Goal: Task Accomplishment & Management: Complete application form

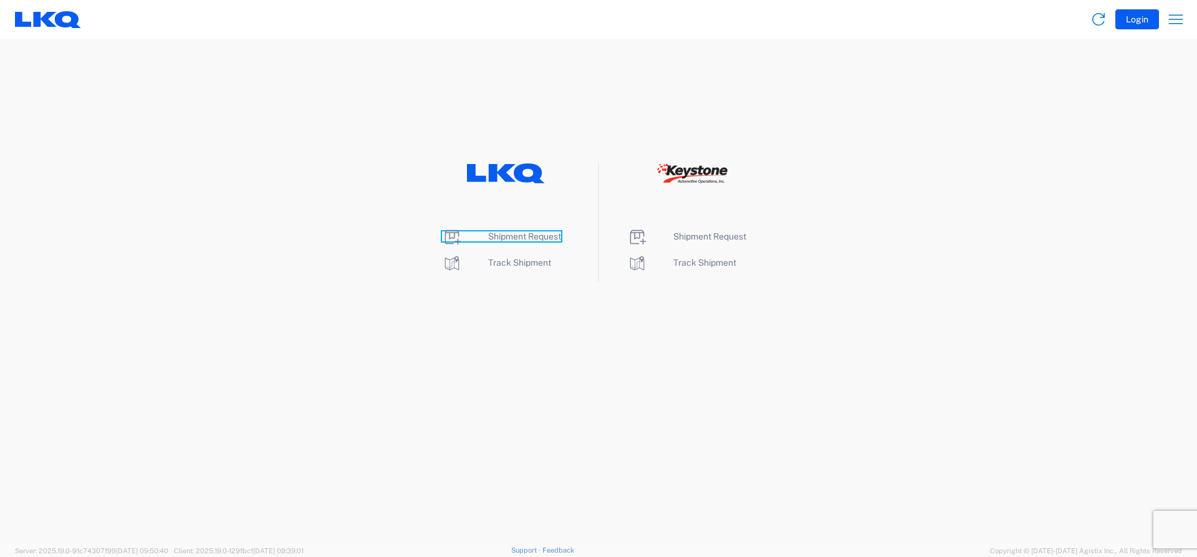
click at [506, 234] on span "Shipment Request" at bounding box center [524, 236] width 73 height 10
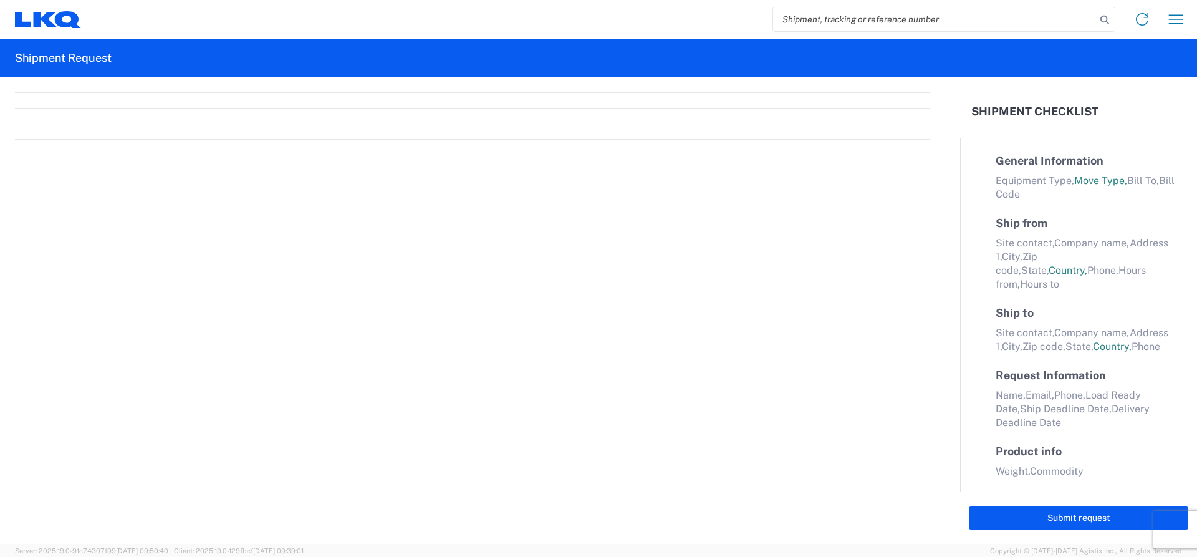
select select "FULL"
select select "LBS"
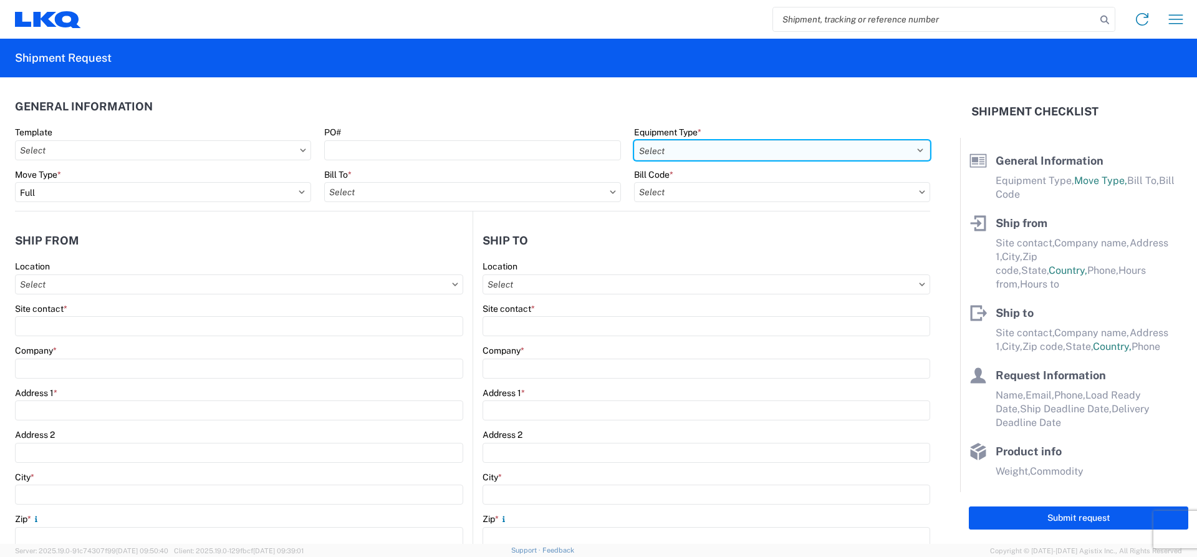
click at [905, 148] on select "Select 53’ Dry Van Flatbed Dropdeck (van) Lowboy (flatbed) Rail" at bounding box center [782, 150] width 296 height 20
select select "STDV"
click at [634, 140] on select "Select 53’ Dry Van Flatbed Dropdeck (van) Lowboy (flatbed) Rail" at bounding box center [782, 150] width 296 height 20
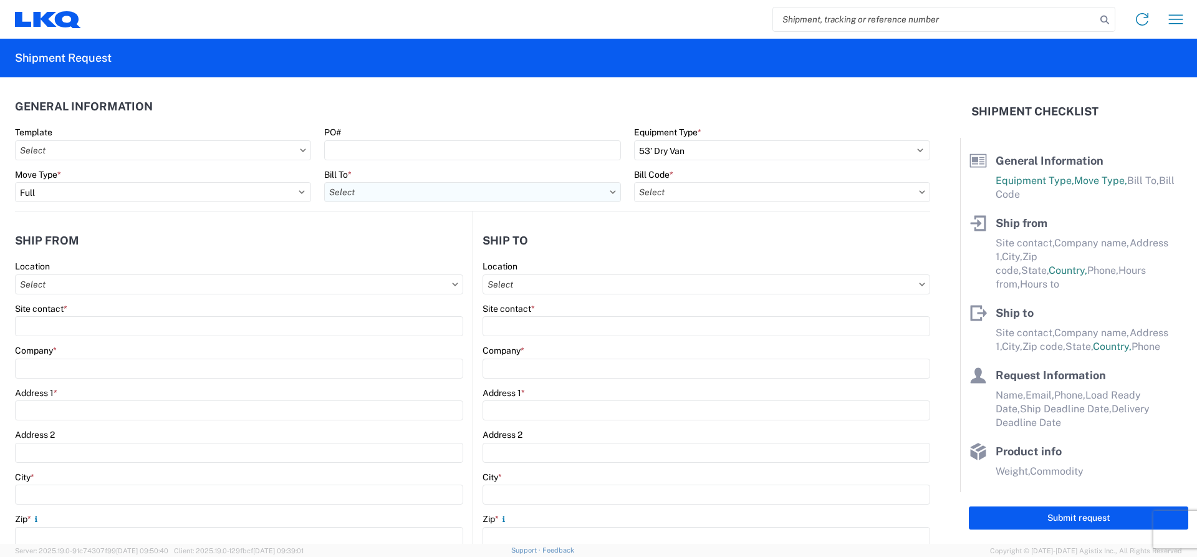
click at [458, 193] on input "text" at bounding box center [472, 192] width 296 height 20
type input "1760"
click at [404, 249] on div "1760 - LKQ Best Core" at bounding box center [433, 247] width 218 height 20
type input "1760 - LKQ Best Core"
click at [907, 192] on input "text" at bounding box center [782, 192] width 296 height 20
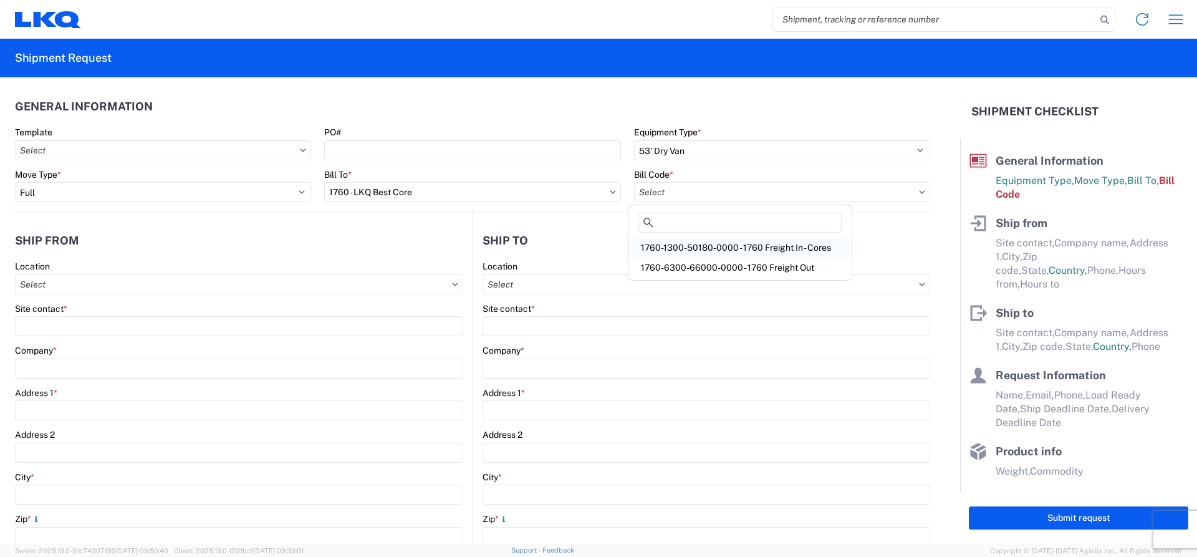
click at [734, 244] on div "1760-1300-50180-0000 - 1760 Freight In - Cores" at bounding box center [740, 247] width 218 height 20
type input "1760-1300-50180-0000 - 1760 Freight In - Cores"
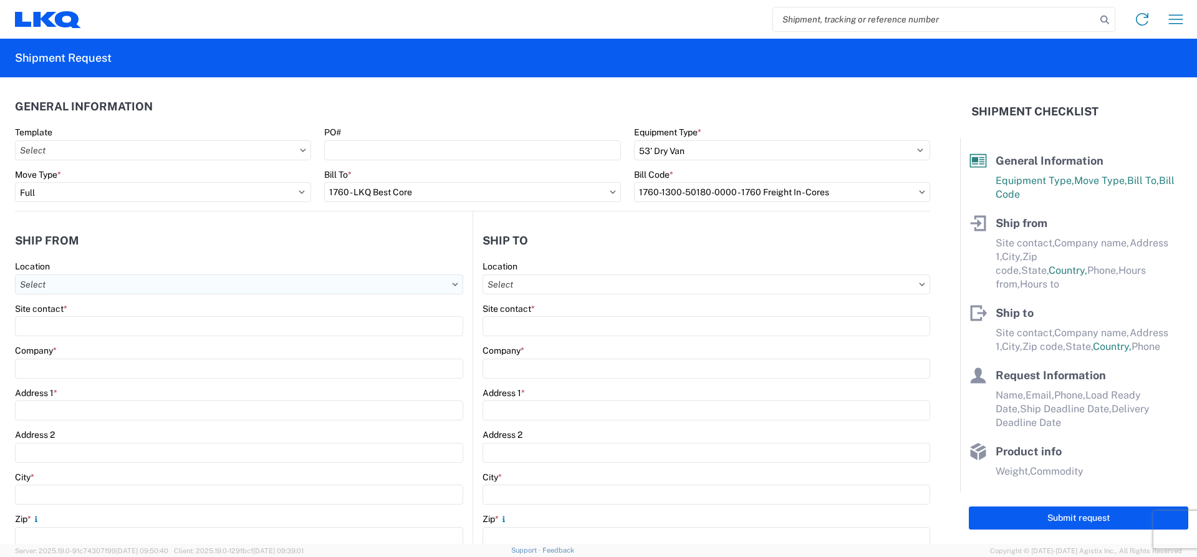
click at [69, 284] on input "text" at bounding box center [239, 284] width 448 height 20
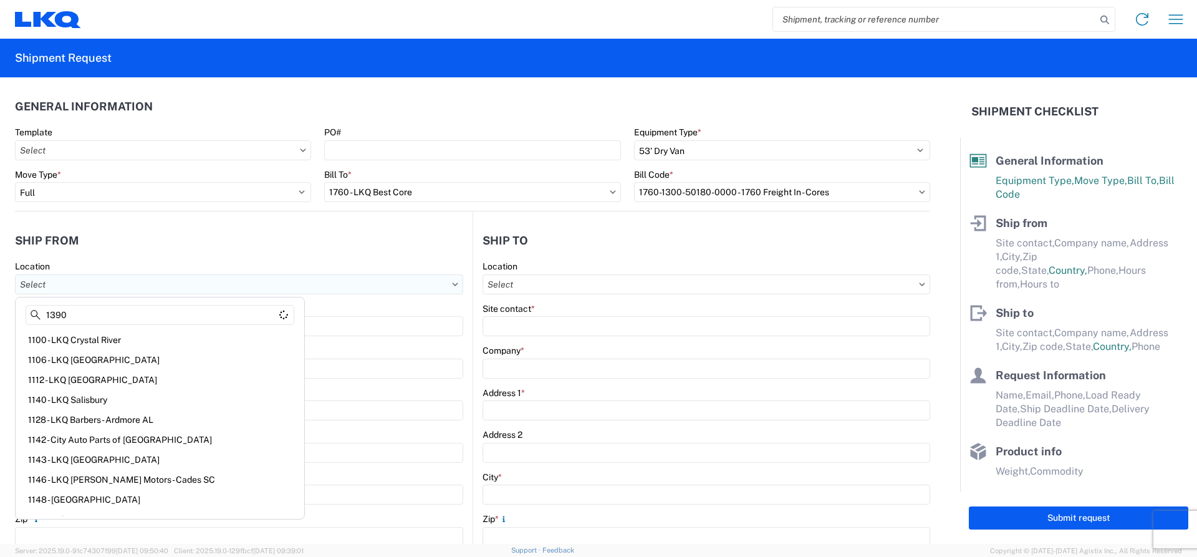
type input "1390"
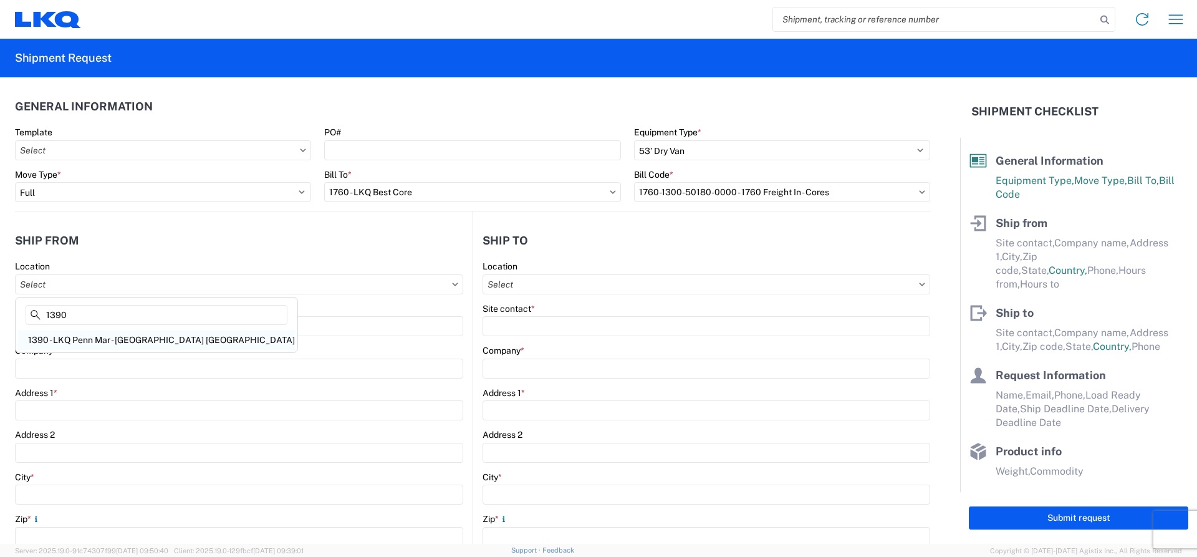
click at [100, 343] on div "1390 - LKQ Penn Mar - [GEOGRAPHIC_DATA] [GEOGRAPHIC_DATA]" at bounding box center [156, 340] width 277 height 20
type input "1390 - LKQ Penn Mar - [GEOGRAPHIC_DATA] [GEOGRAPHIC_DATA]"
type input "[PERSON_NAME]"
type input "LKQ Corporation"
type input "[STREET_ADDRESS]"
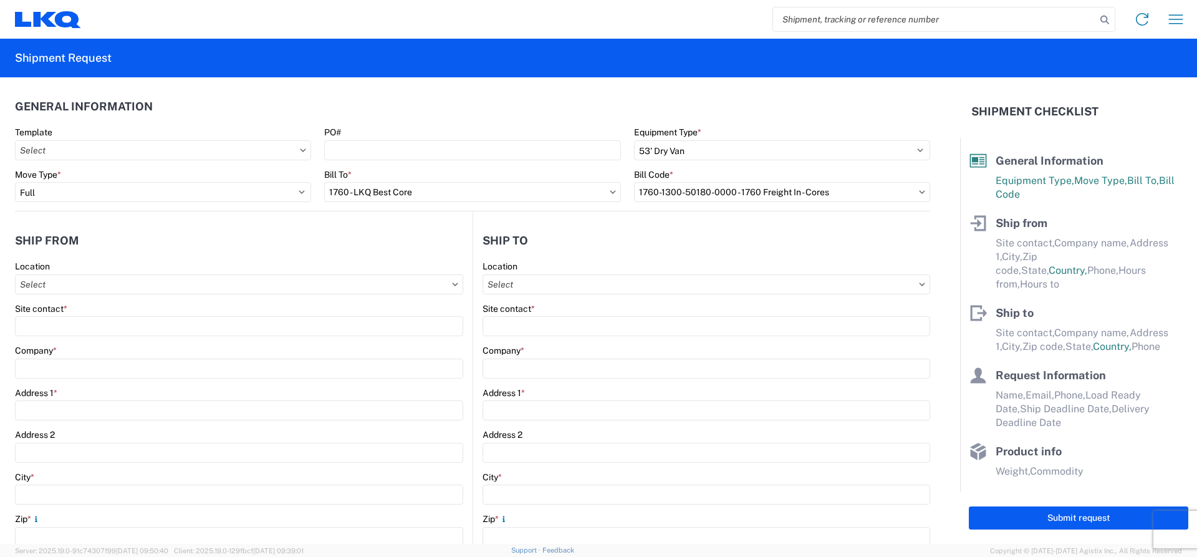
type input "[GEOGRAPHIC_DATA]"
type input "17370"
select select "PA"
select select "US"
type input "[EMAIL_ADDRESS][DOMAIN_NAME]"
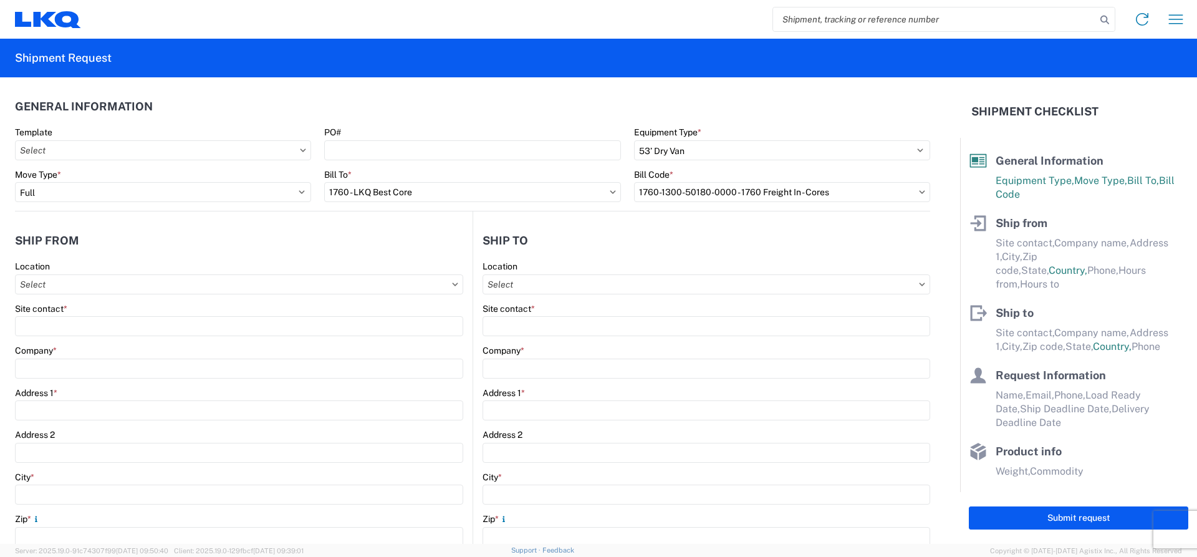
type input "615-000-0000"
type input "09:00"
type input "15:30"
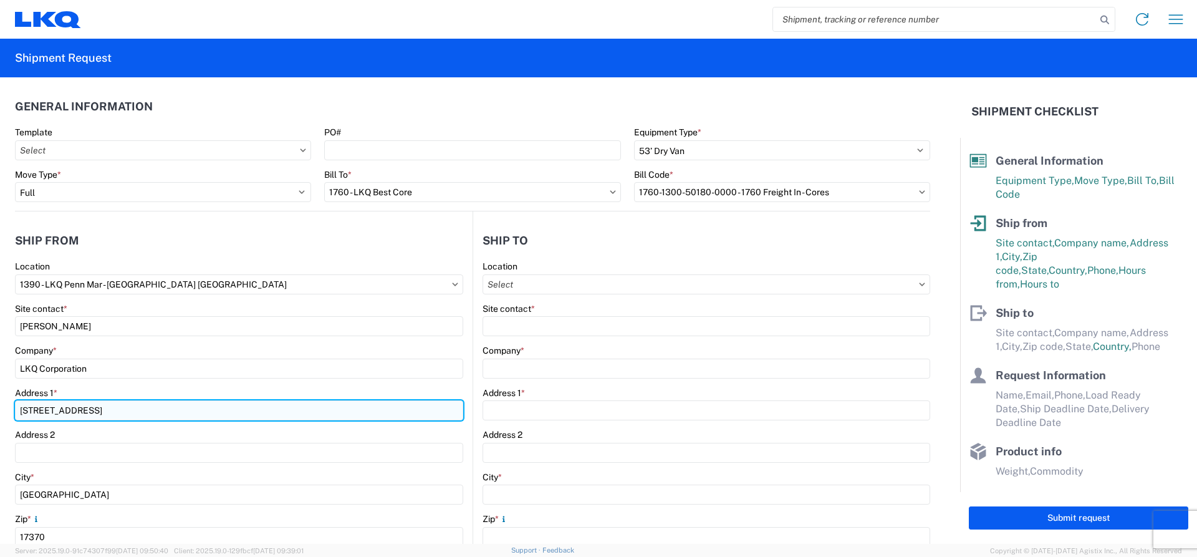
click at [34, 409] on input "[STREET_ADDRESS]" at bounding box center [239, 410] width 448 height 20
click at [112, 409] on input "[STREET_ADDRESS]" at bounding box center [239, 410] width 448 height 20
type input "[STREET_ADDRESS]"
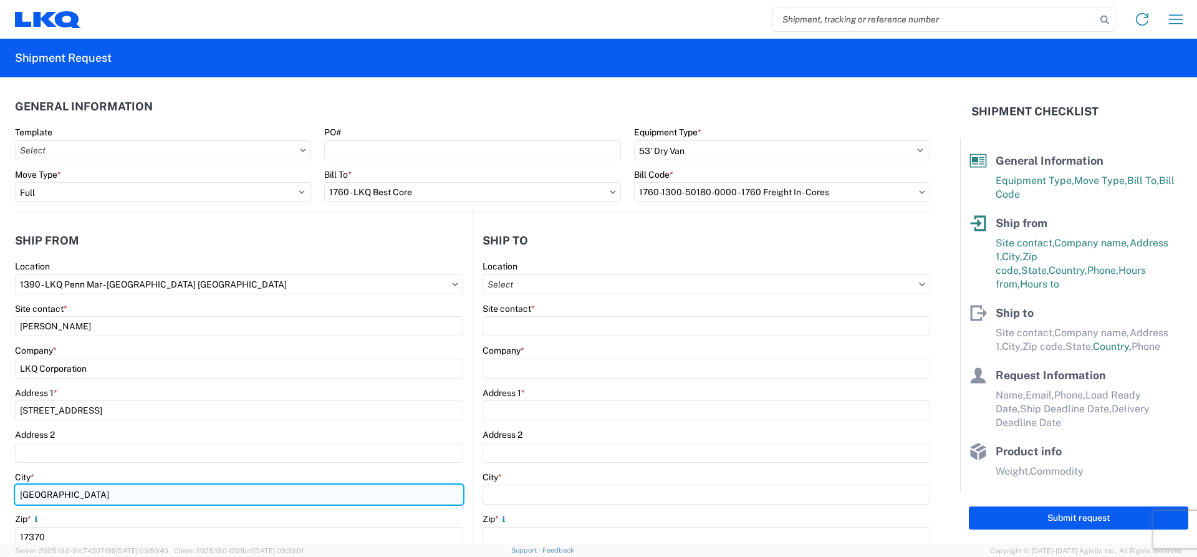
click at [77, 490] on input "[GEOGRAPHIC_DATA]" at bounding box center [239, 494] width 448 height 20
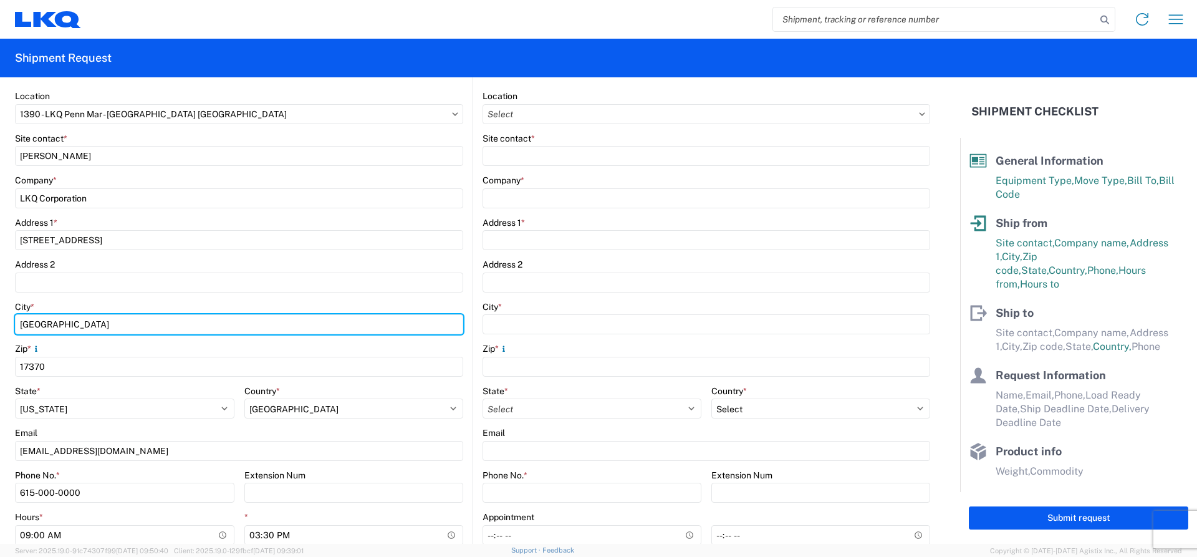
scroll to position [187, 0]
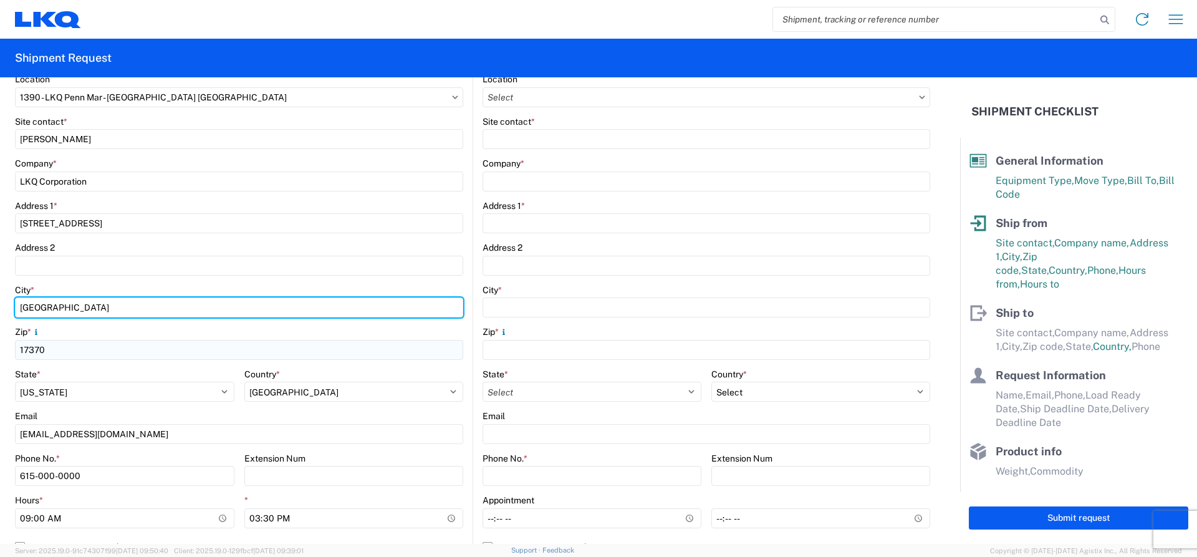
type input "[GEOGRAPHIC_DATA]"
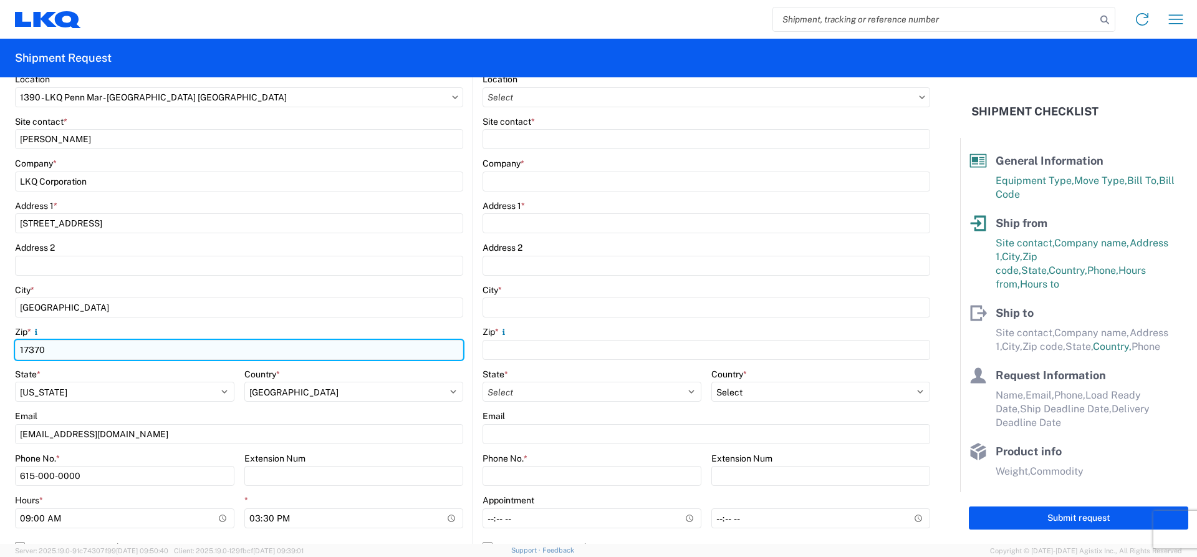
click at [47, 349] on input "17370" at bounding box center [239, 350] width 448 height 20
type input "17406"
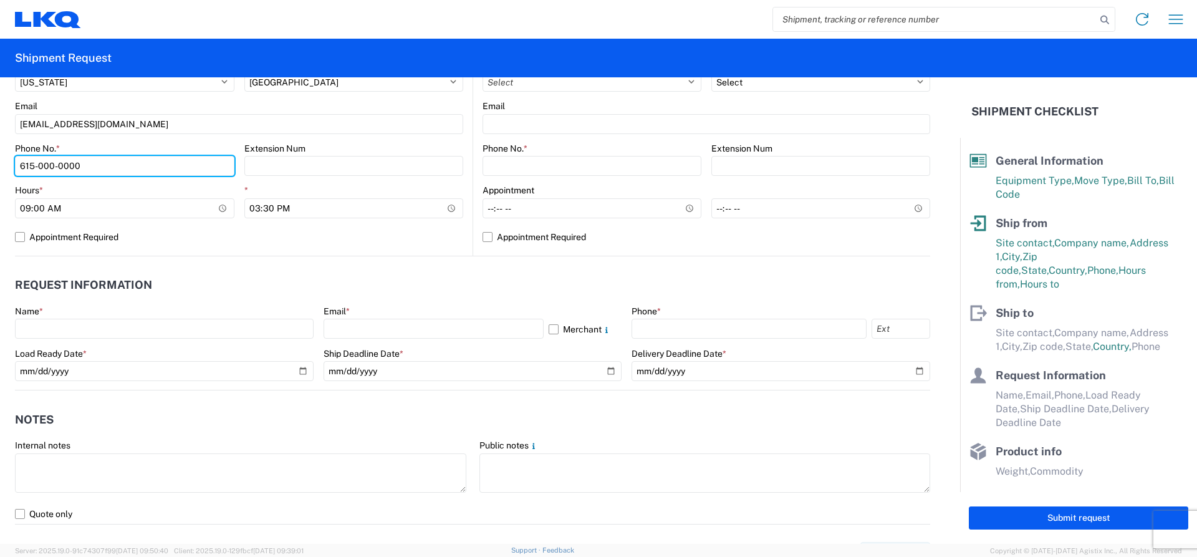
drag, startPoint x: 91, startPoint y: 476, endPoint x: -26, endPoint y: 575, distance: 153.5
click at [0, 556] on html "Home Shipment request Shipment tracking Shipment Request General Information Te…" at bounding box center [598, 278] width 1197 height 557
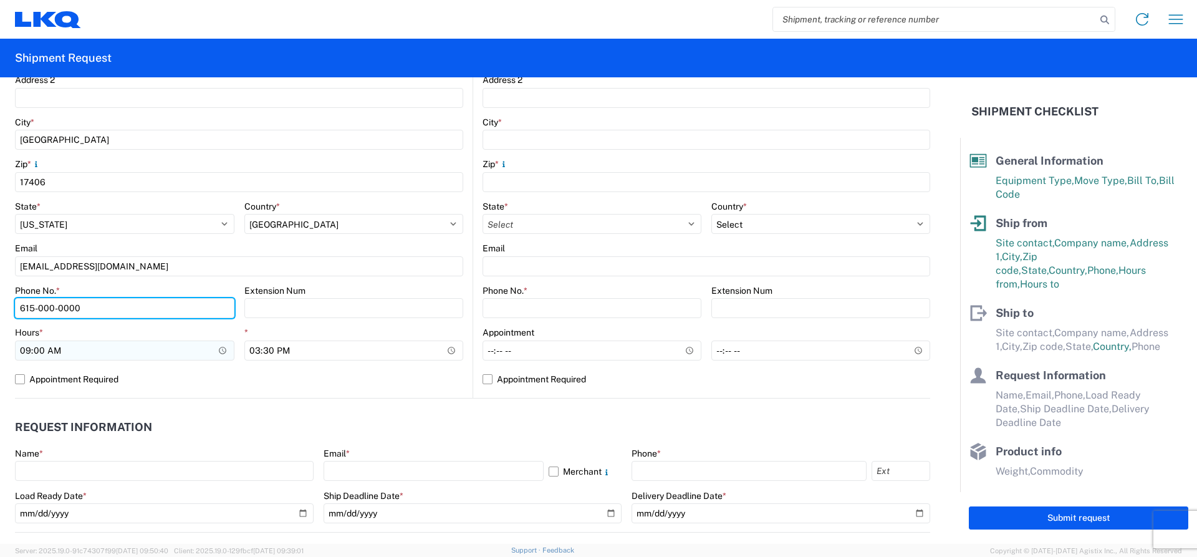
scroll to position [282, 0]
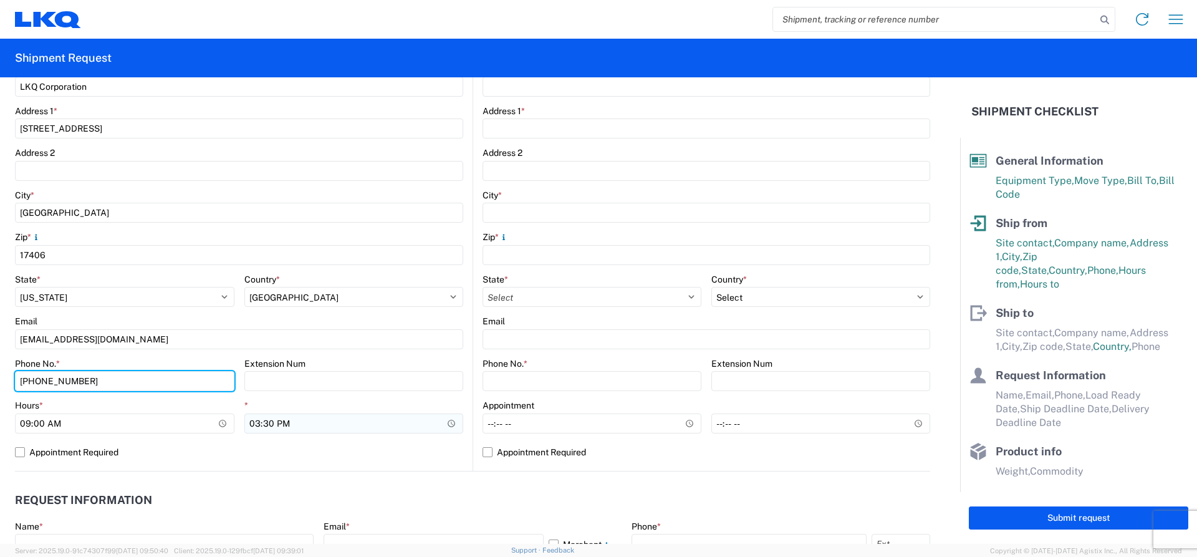
type input "[PHONE_NUMBER]"
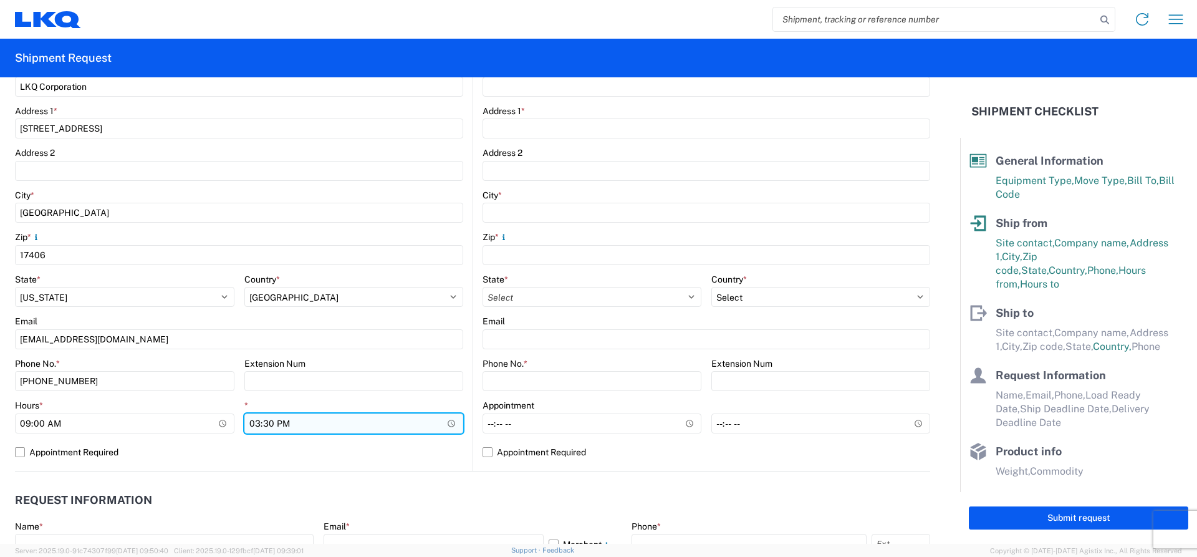
click at [449, 423] on input "15:30" at bounding box center [353, 423] width 219 height 20
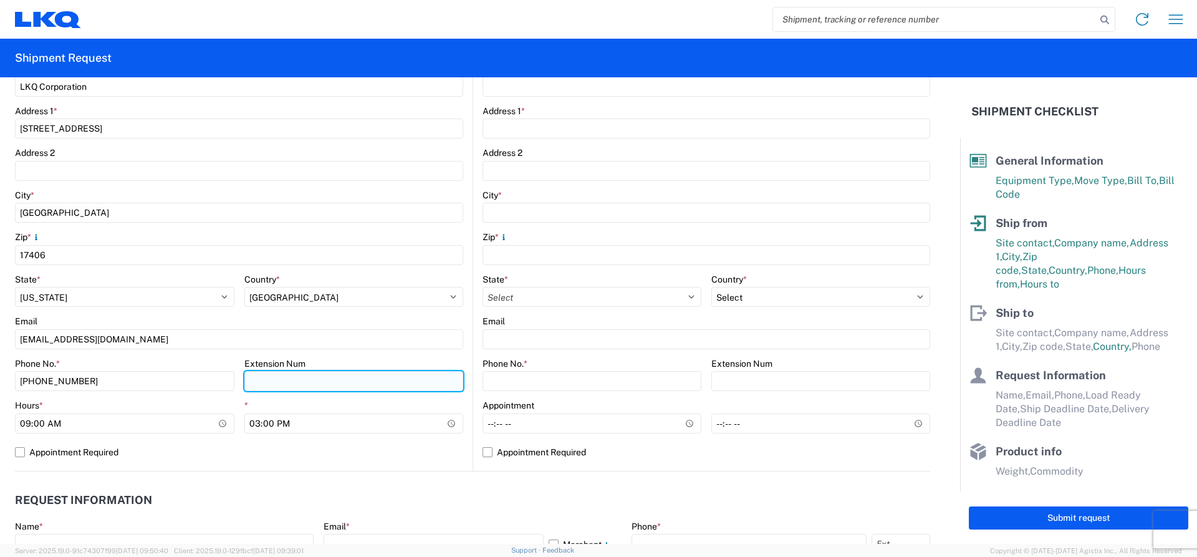
type input "15:00"
click at [395, 386] on input "Extension Num" at bounding box center [353, 381] width 219 height 20
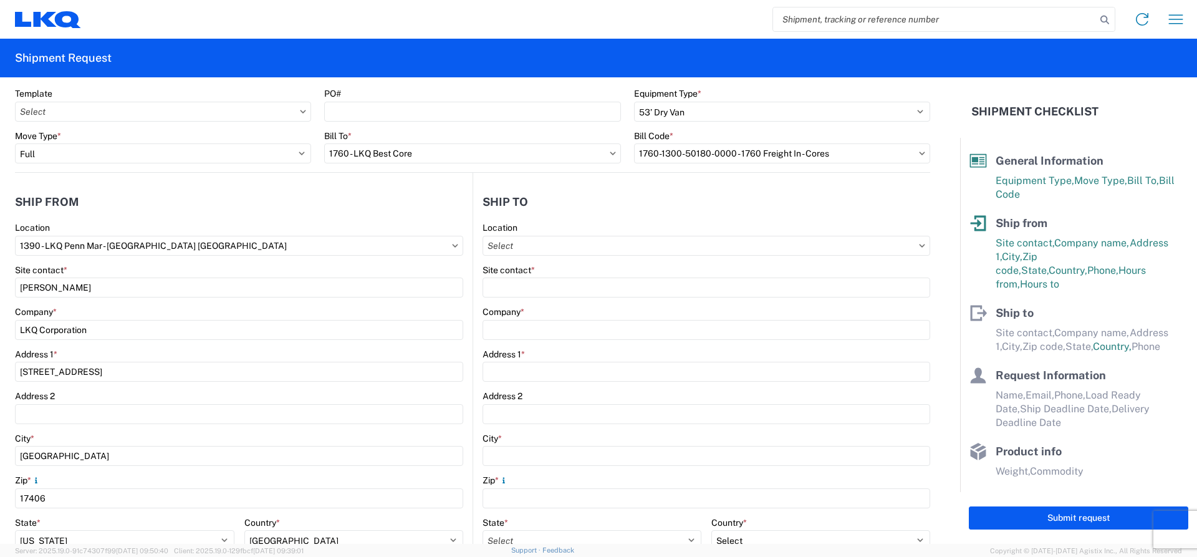
scroll to position [0, 0]
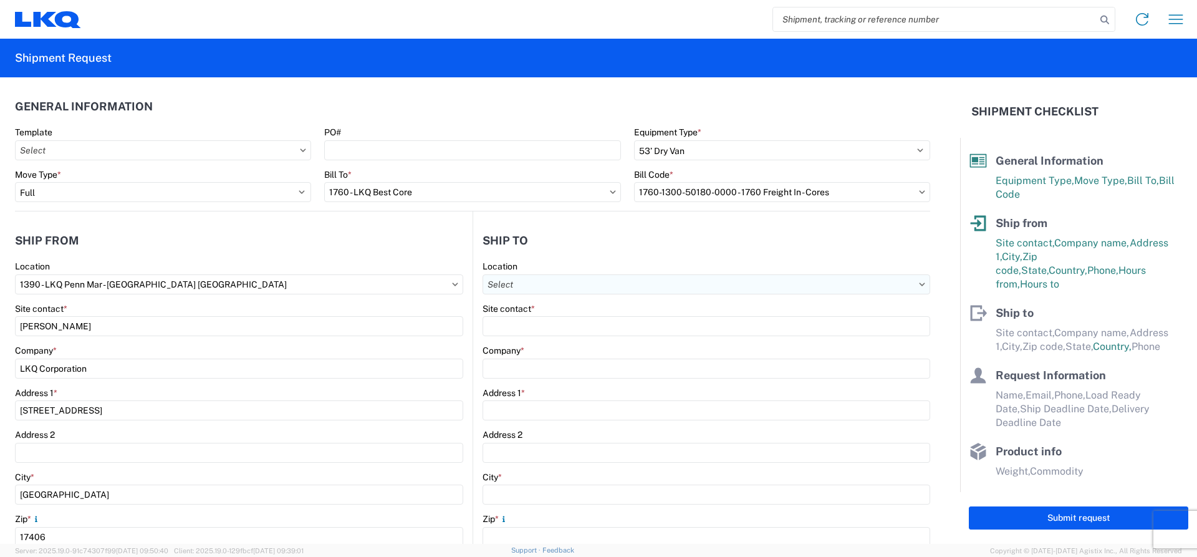
click at [535, 284] on input "text" at bounding box center [705, 284] width 447 height 20
type input "1635"
click at [532, 340] on div "1635 - [PERSON_NAME]" at bounding box center [590, 340] width 218 height 20
type input "1635 - [PERSON_NAME]"
type input "[PERSON_NAME]"
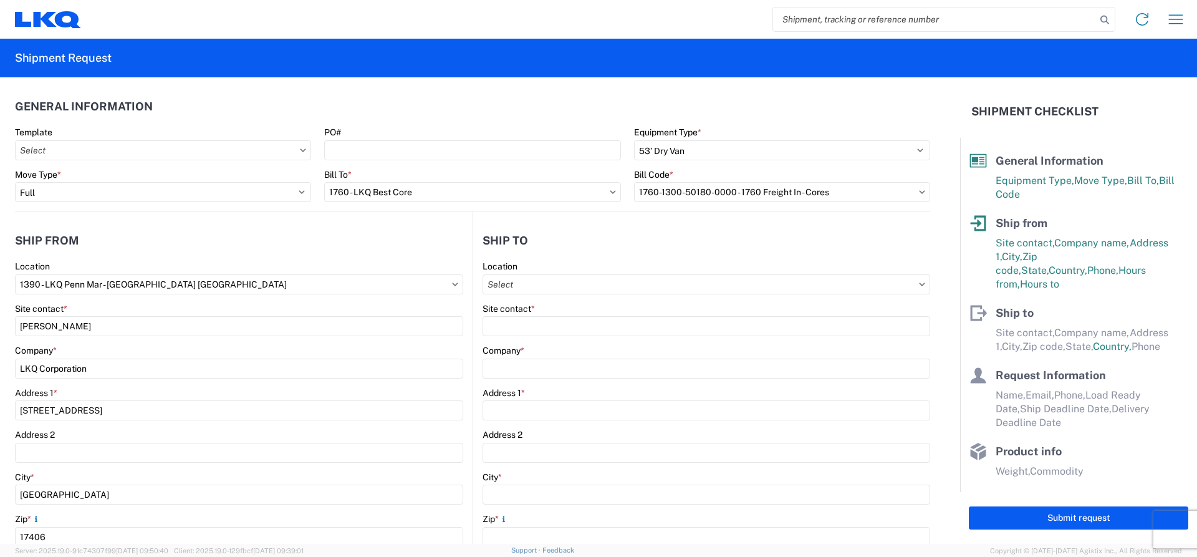
type input "LKQ Corporation"
type input "[STREET_ADDRESS][PERSON_NAME]"
type input "Suite C"
type input "Alsip"
type input "60803"
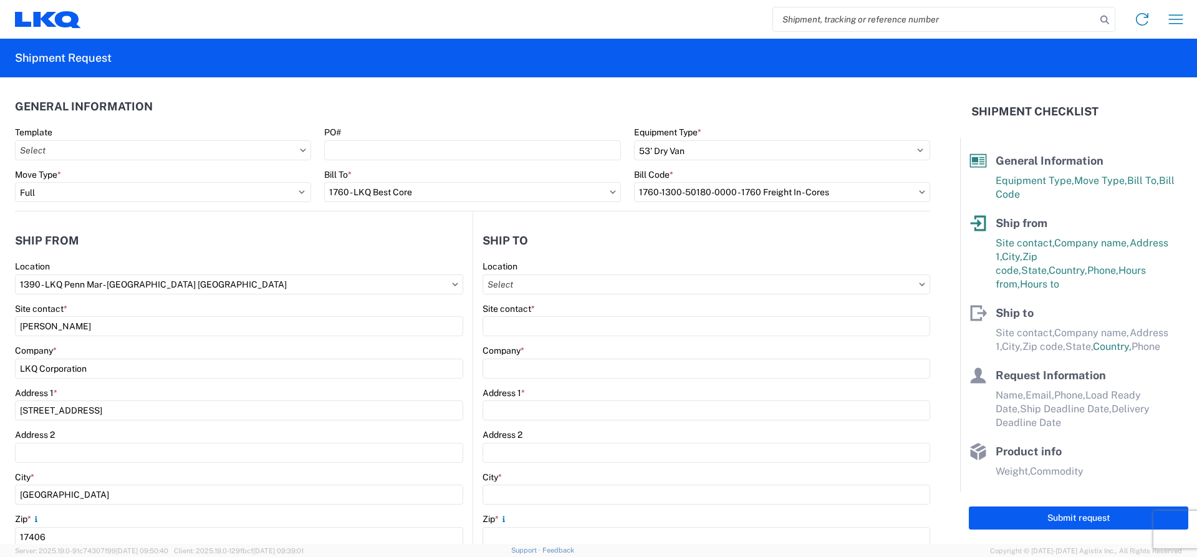
type input "[EMAIL_ADDRESS][DOMAIN_NAME]"
select select "US"
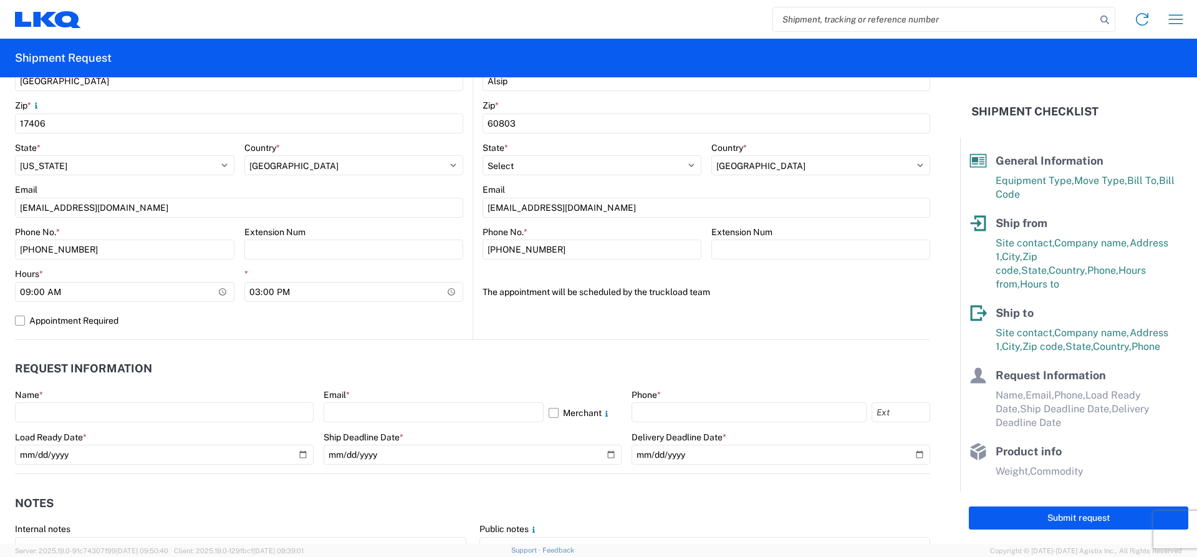
scroll to position [436, 0]
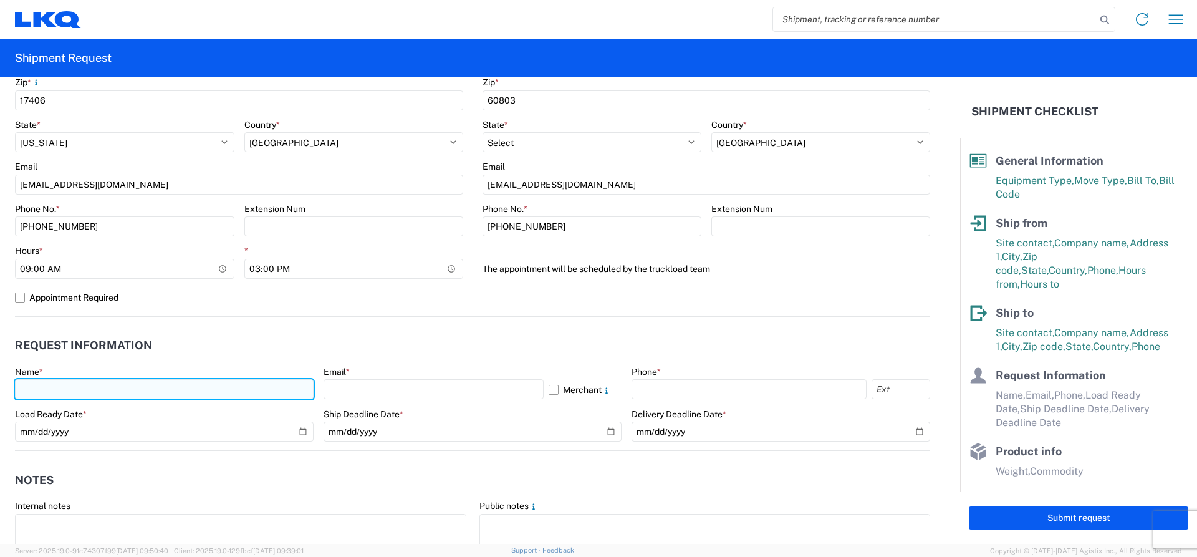
click at [96, 393] on input "text" at bounding box center [164, 389] width 299 height 20
type input "[PERSON_NAME]"
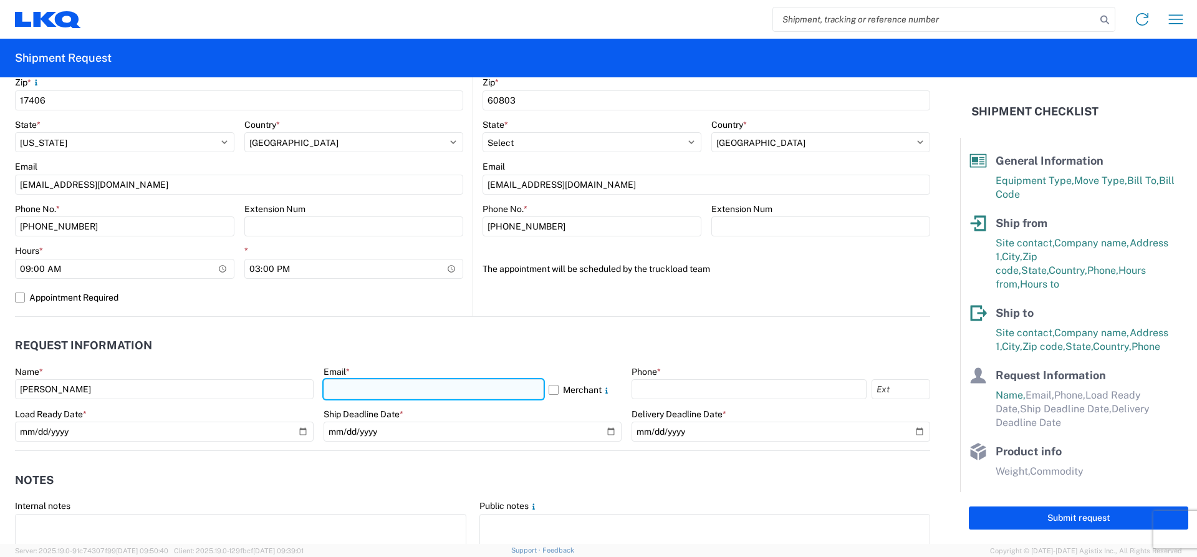
click at [339, 388] on input "text" at bounding box center [433, 389] width 220 height 20
type input "[EMAIL_ADDRESS][DOMAIN_NAME]"
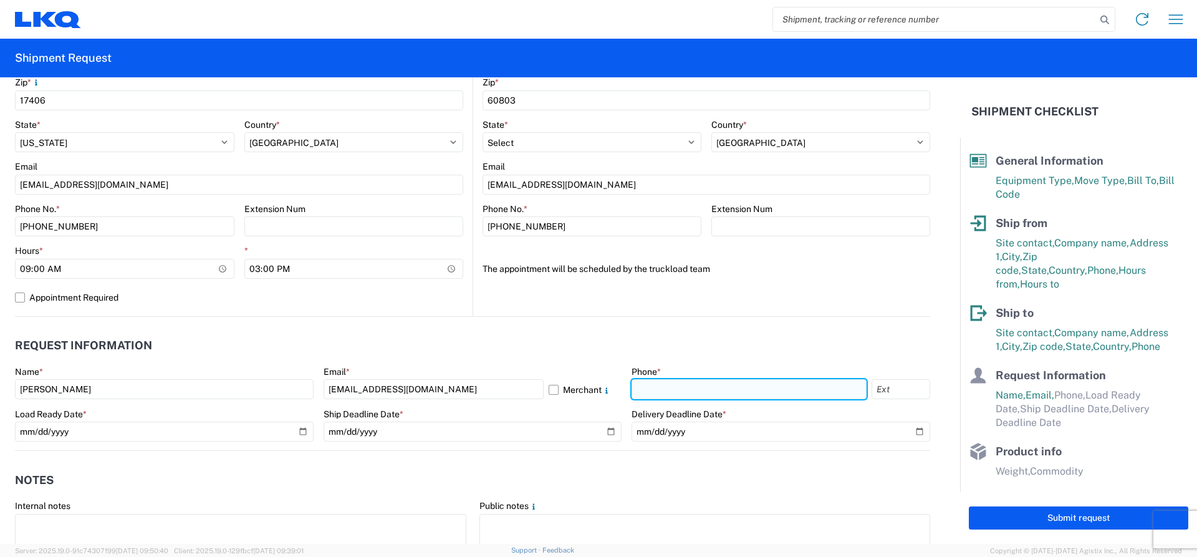
click at [706, 387] on input "text" at bounding box center [748, 389] width 235 height 20
type input "[PHONE_NUMBER]"
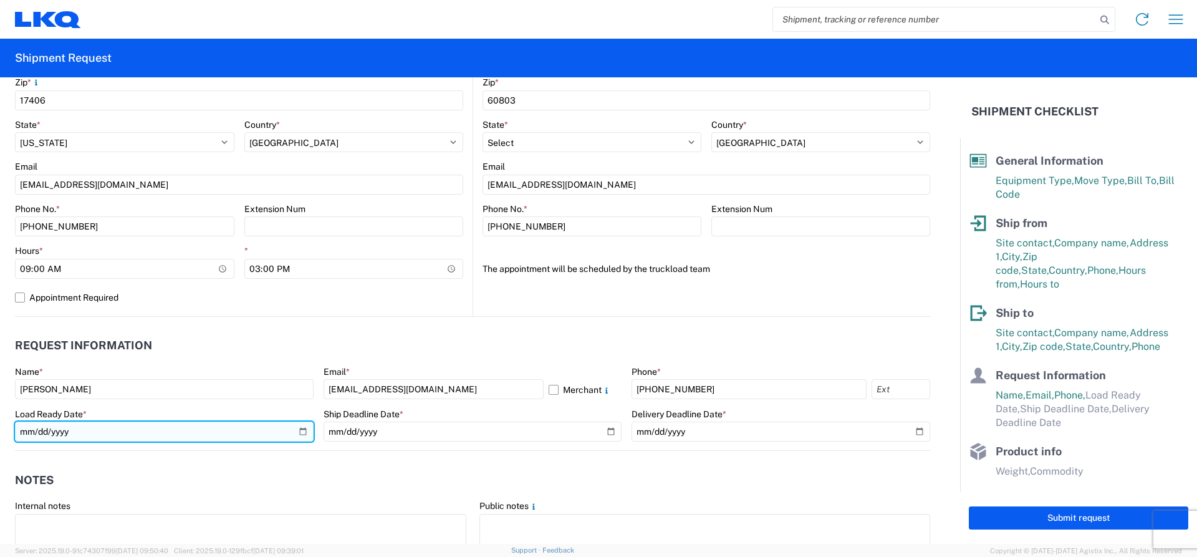
click at [305, 431] on input "date" at bounding box center [164, 431] width 299 height 20
type input "[DATE]"
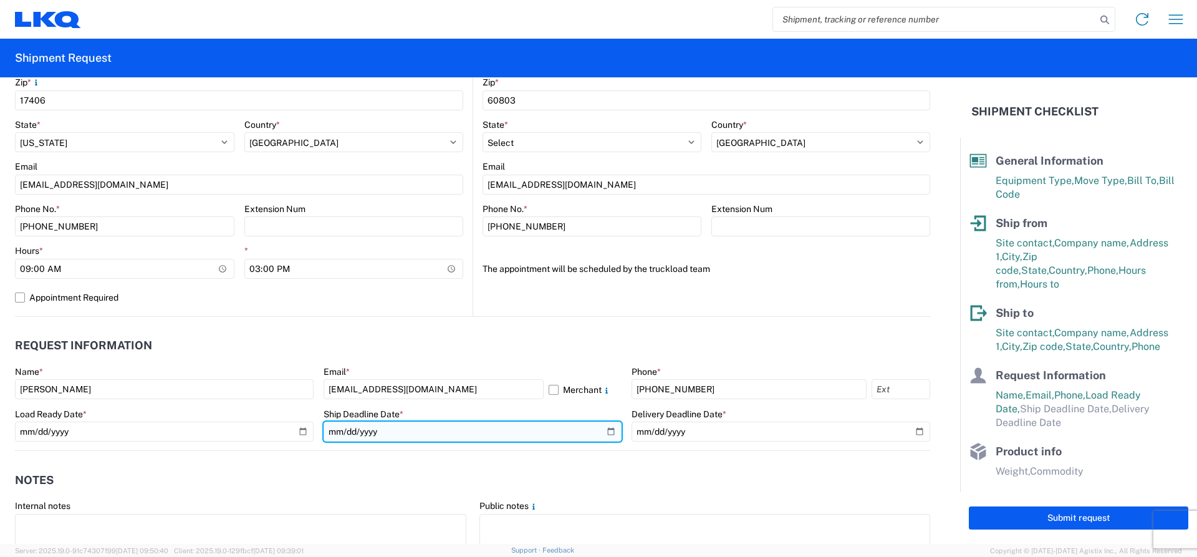
click at [604, 431] on input "date" at bounding box center [472, 431] width 299 height 20
type input "[DATE]"
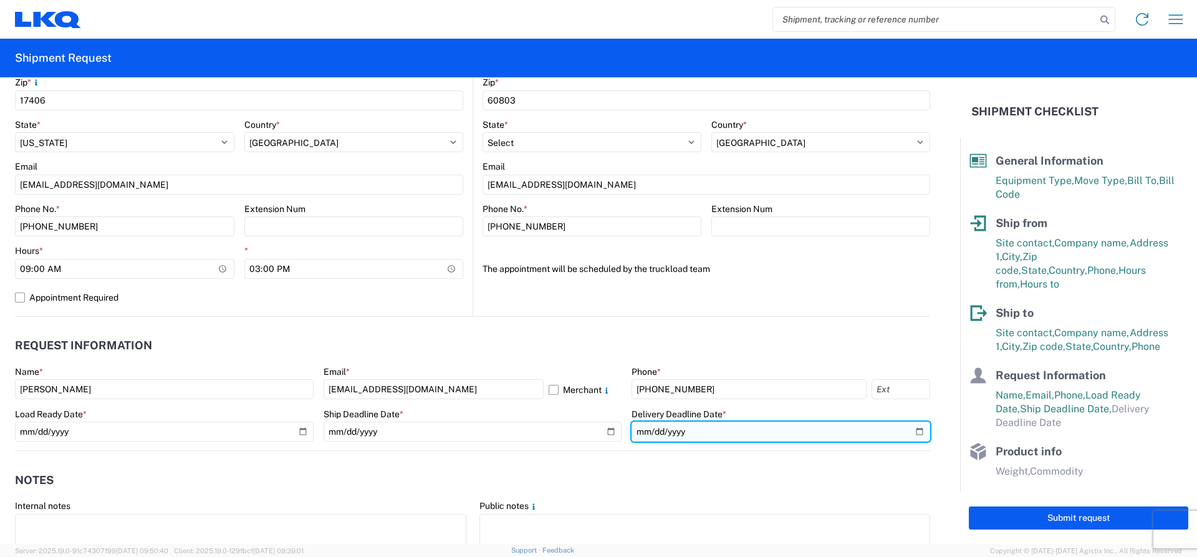
click at [906, 428] on input "date" at bounding box center [780, 431] width 299 height 20
type input "[DATE]"
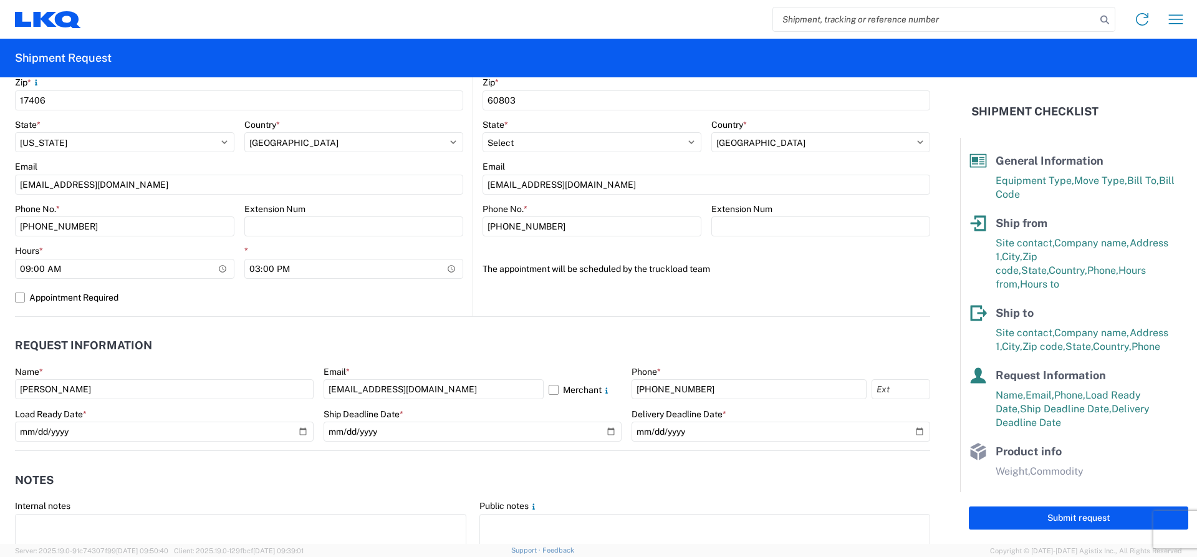
click at [647, 464] on agx-notes "Notes Internal notes Public notes Quote only" at bounding box center [472, 518] width 915 height 134
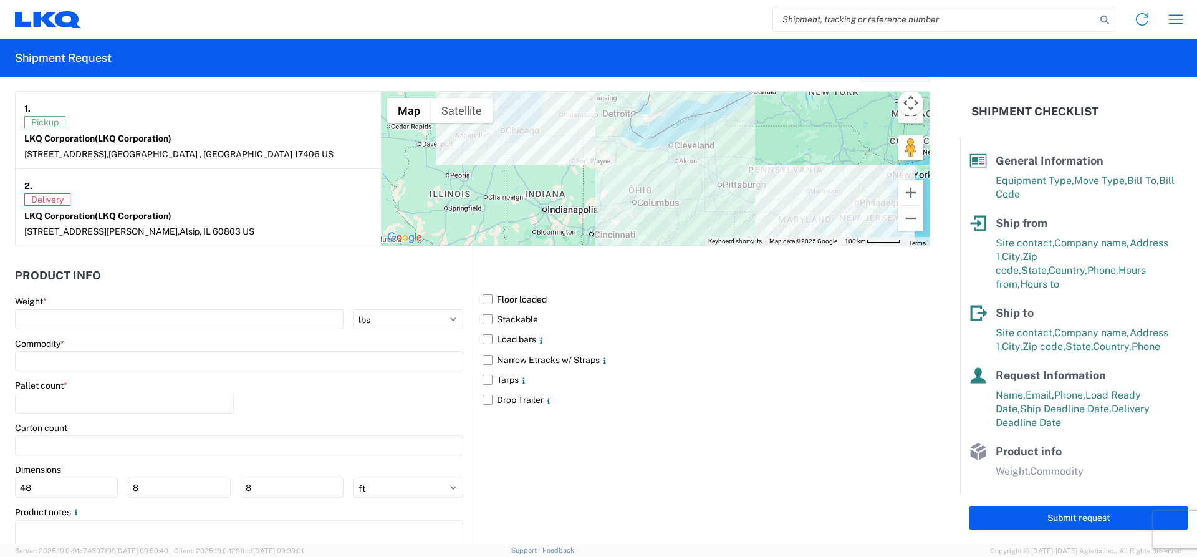
scroll to position [997, 0]
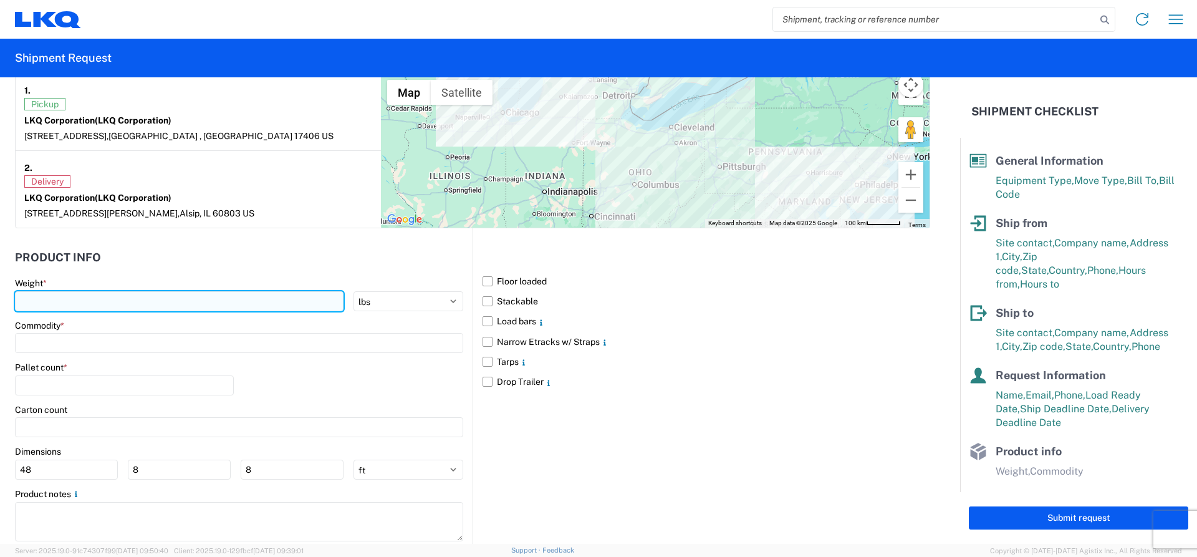
click at [73, 301] on input "number" at bounding box center [179, 301] width 328 height 20
type input "40000"
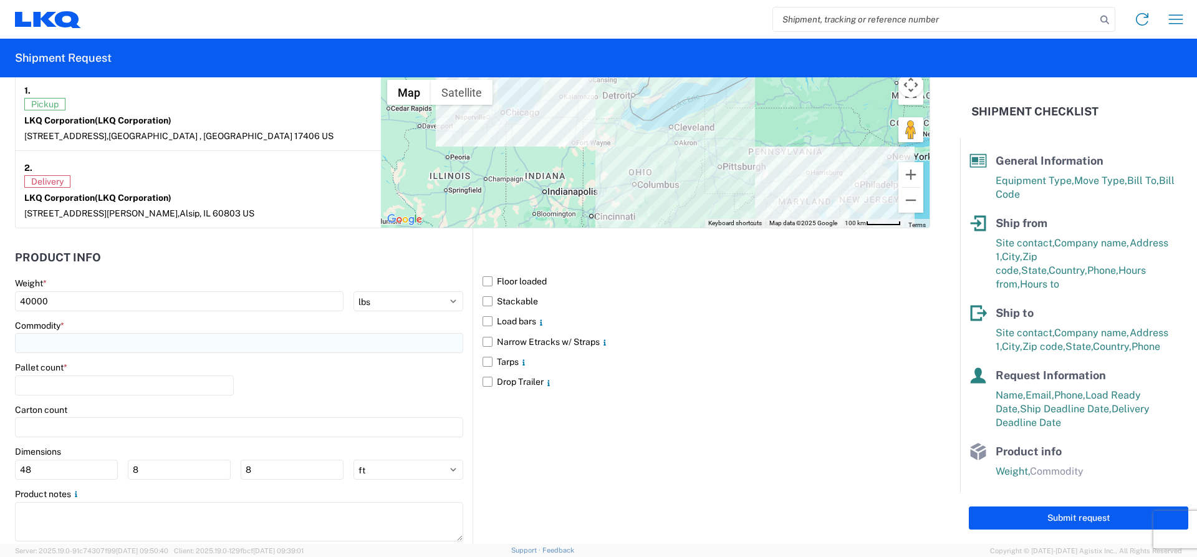
click at [52, 337] on input at bounding box center [239, 343] width 448 height 20
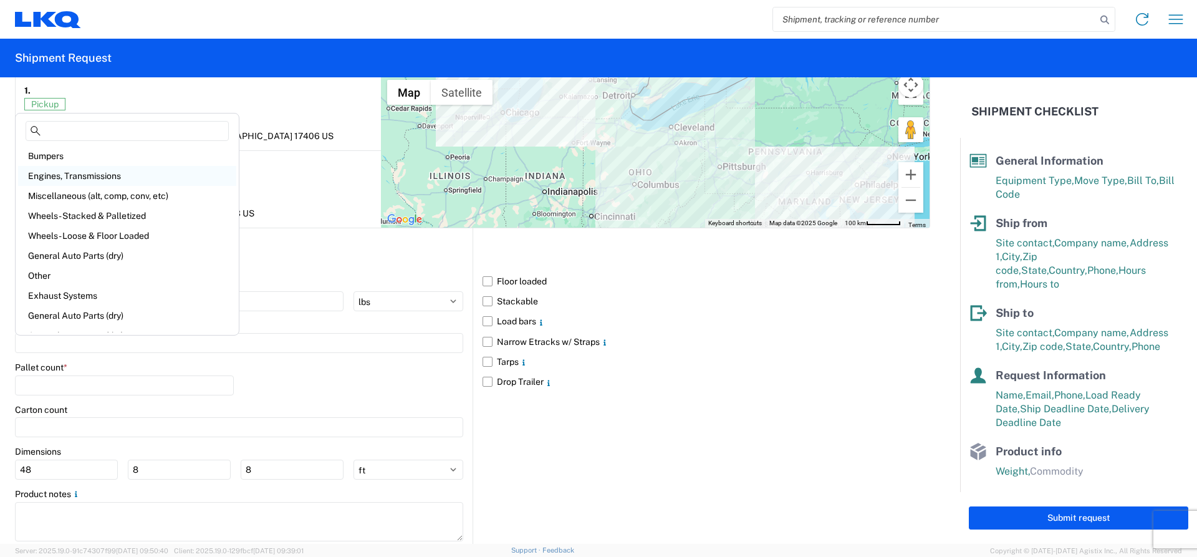
click at [66, 176] on div "Engines, Transmissions" at bounding box center [127, 176] width 218 height 20
type input "Engines, Transmissions"
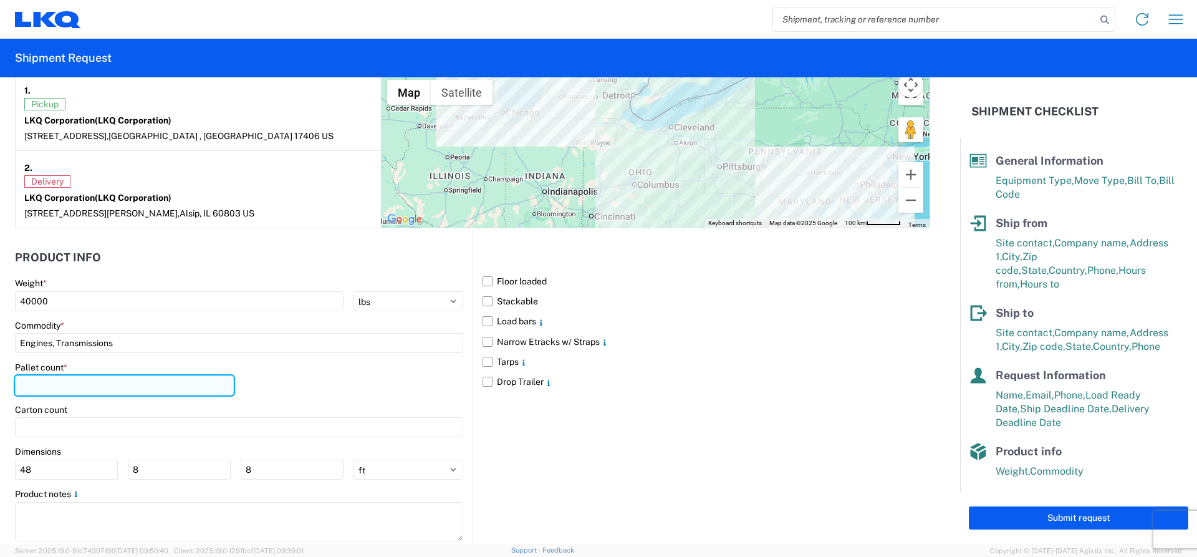
click at [52, 381] on input "number" at bounding box center [124, 385] width 219 height 20
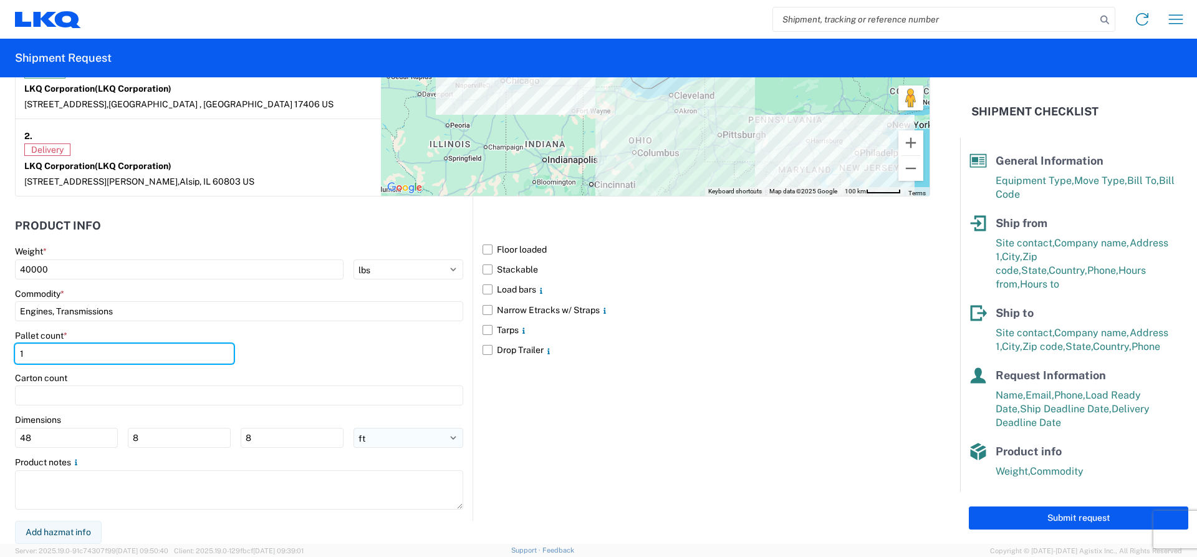
type input "1"
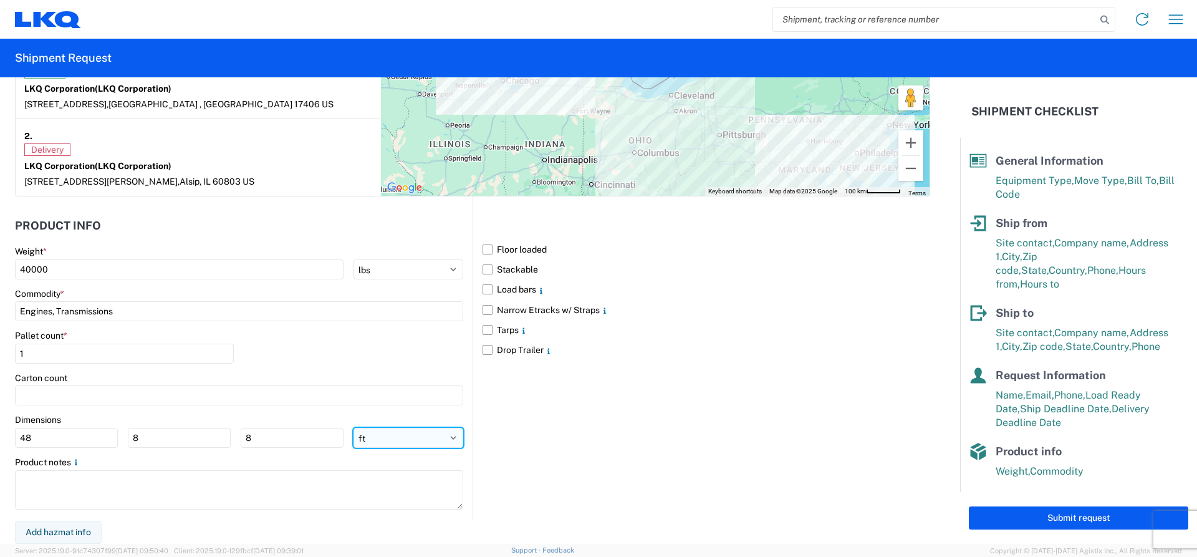
click at [446, 435] on select "ft in cm" at bounding box center [408, 438] width 110 height 20
select select "IN"
click at [353, 428] on select "ft in cm" at bounding box center [408, 438] width 110 height 20
type input "576"
type input "96"
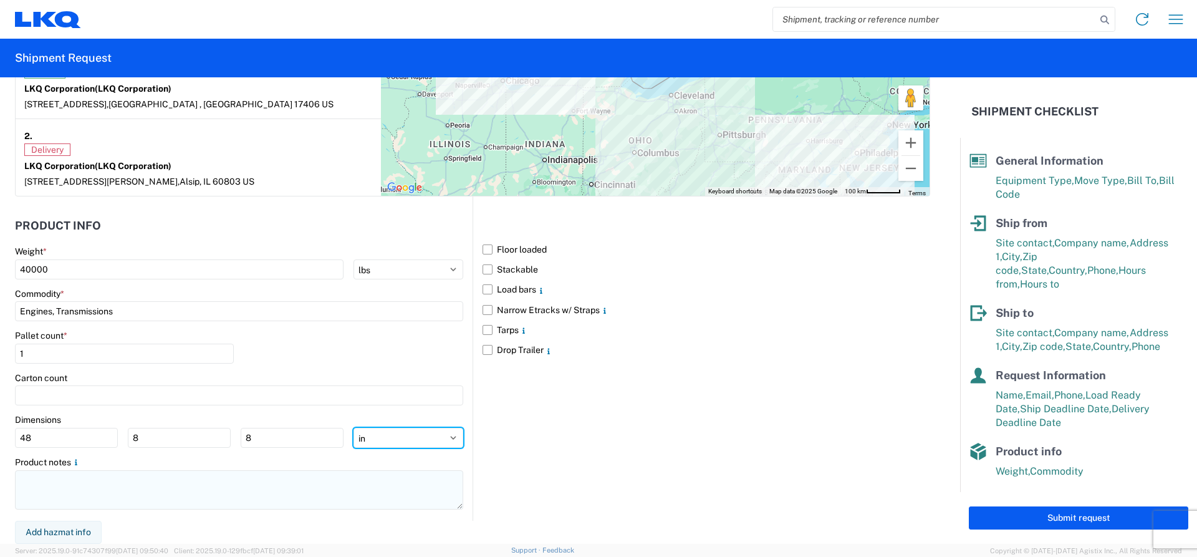
type input "96"
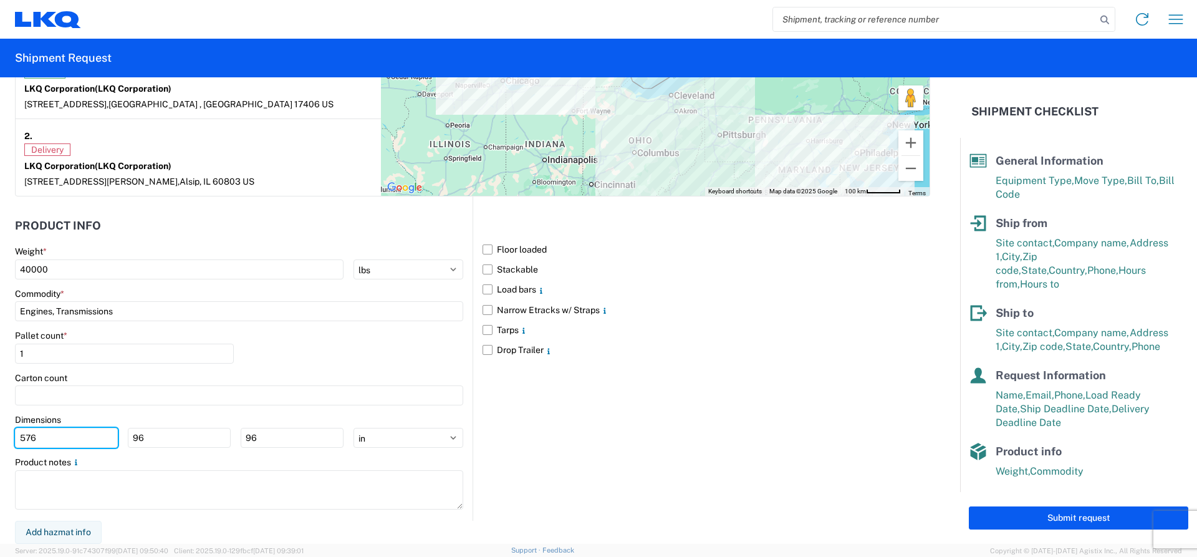
drag, startPoint x: 50, startPoint y: 439, endPoint x: -24, endPoint y: 574, distance: 153.7
click at [0, 556] on html "Home Shipment request Shipment tracking Shipment Request General Information Te…" at bounding box center [598, 278] width 1197 height 557
type input "48"
type input "8"
type input "48"
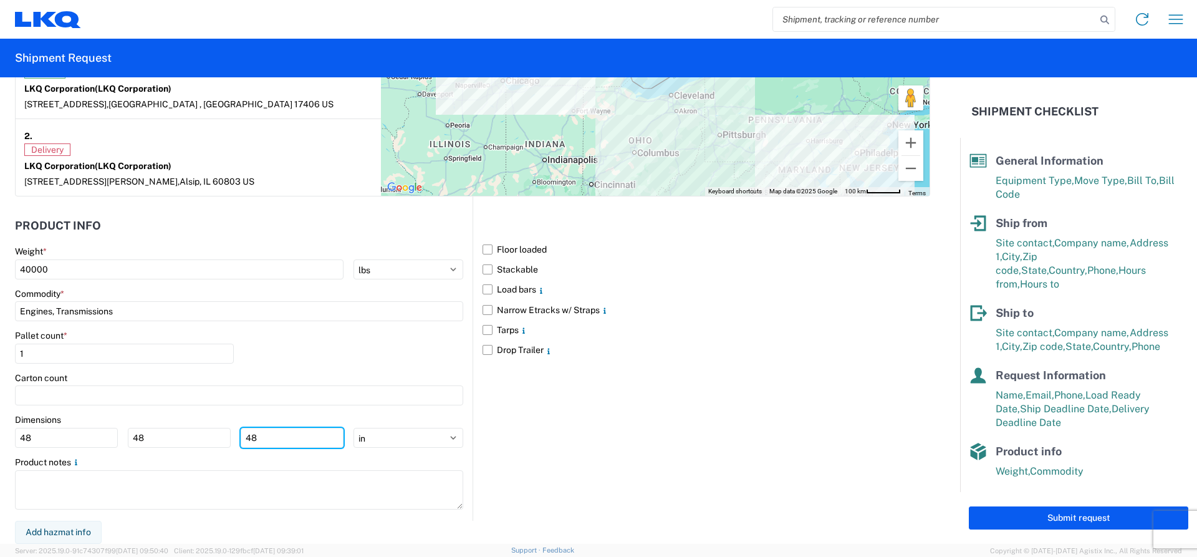
type input "48"
click at [484, 252] on label "Floor loaded" at bounding box center [705, 249] width 447 height 20
click at [0, 0] on input "Floor loaded" at bounding box center [0, 0] width 0 height 0
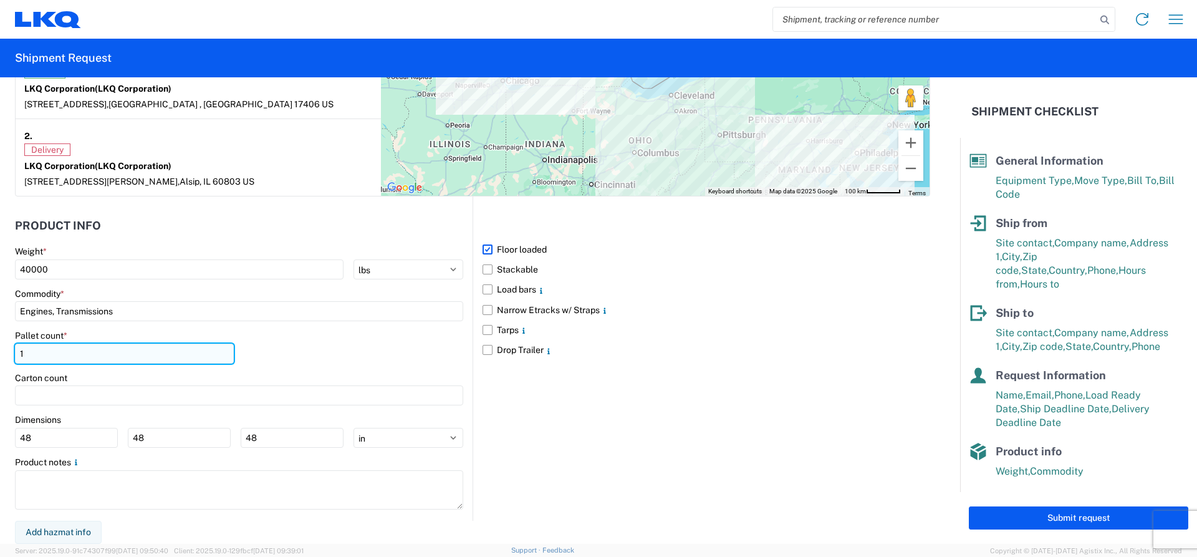
click at [19, 354] on input "1" at bounding box center [124, 353] width 219 height 20
type input "24"
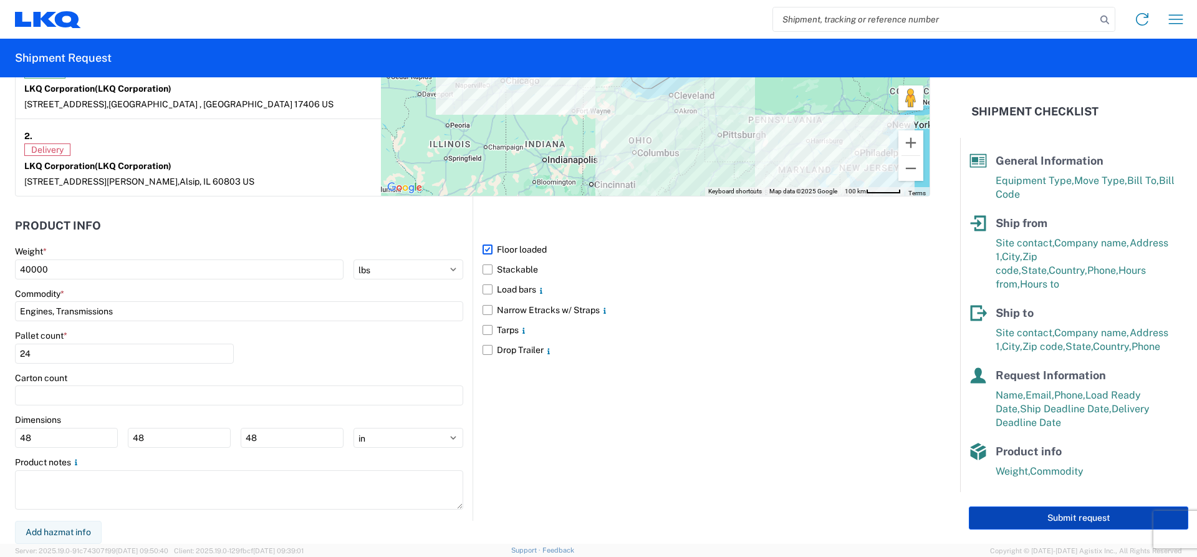
click at [1045, 515] on button "Submit request" at bounding box center [1078, 517] width 219 height 23
select select "US"
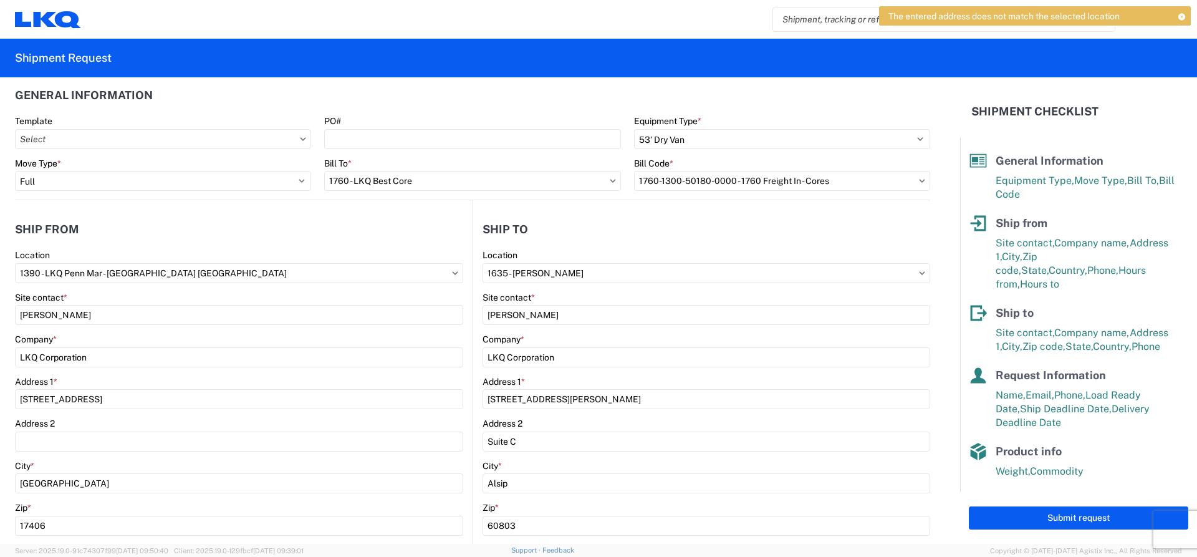
scroll to position [0, 0]
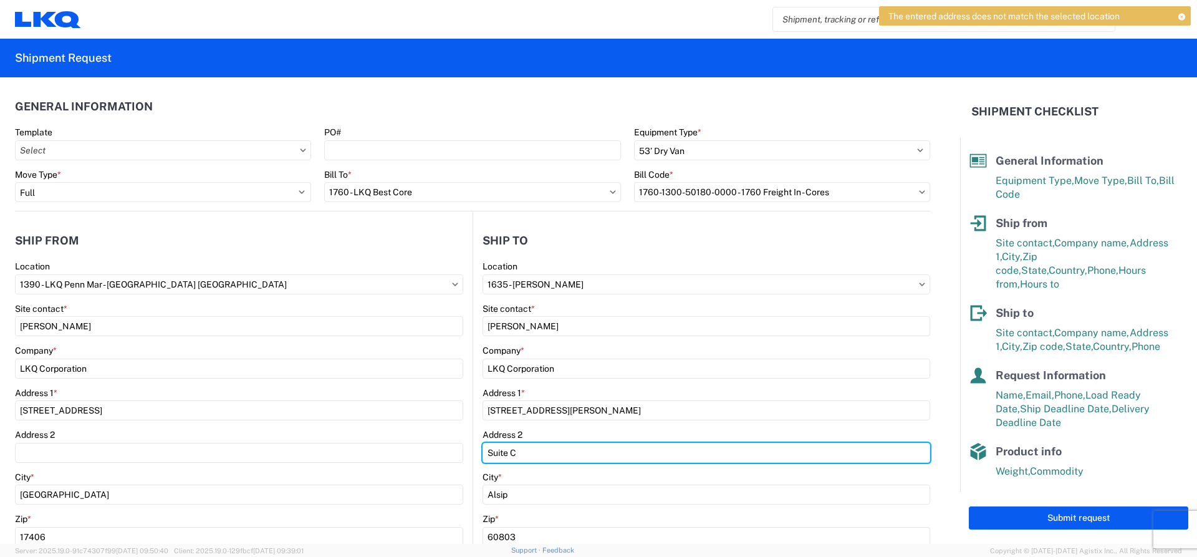
drag, startPoint x: 515, startPoint y: 453, endPoint x: 472, endPoint y: 454, distance: 43.6
click at [473, 454] on main "1635 Location 1635 - [PERSON_NAME] Site contact * [PERSON_NAME] Company * LKQ C…" at bounding box center [701, 507] width 457 height 492
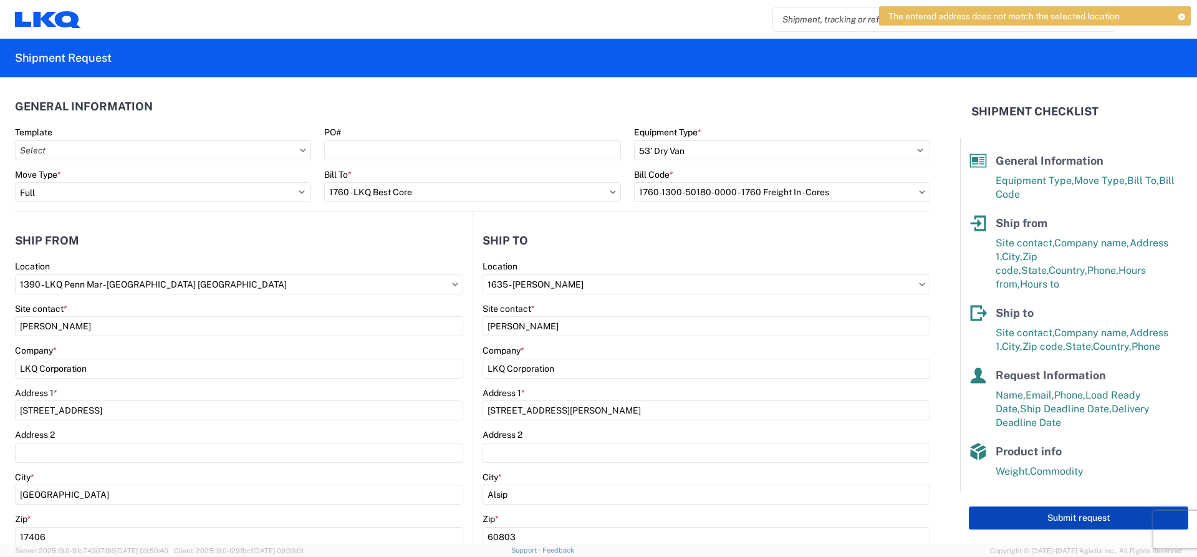
click at [1039, 510] on button "Submit request" at bounding box center [1078, 517] width 219 height 23
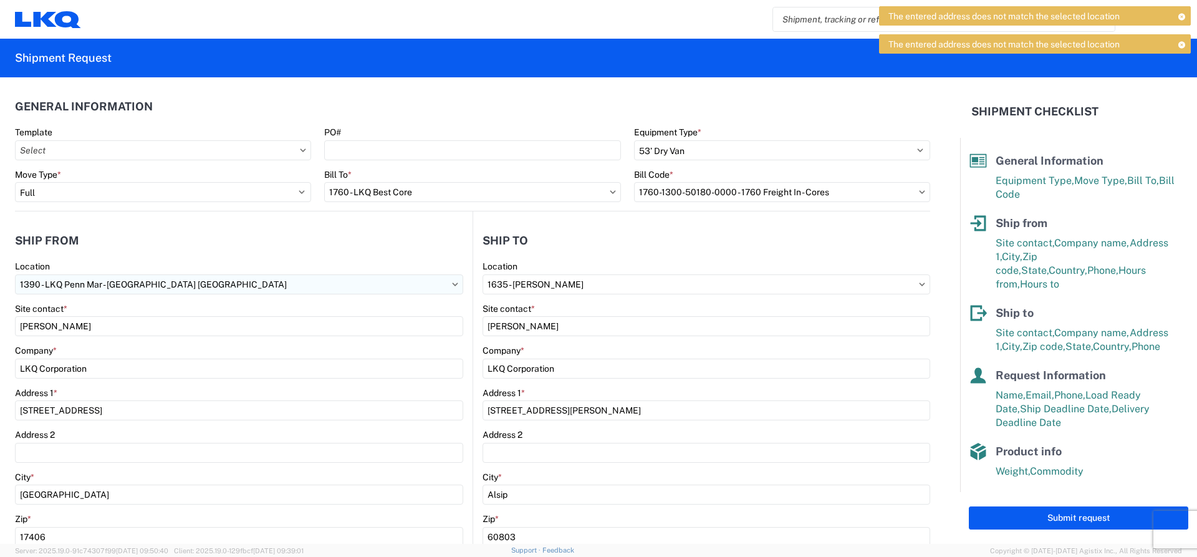
click at [146, 283] on input "1390 - LKQ Penn Mar - [GEOGRAPHIC_DATA] [GEOGRAPHIC_DATA]" at bounding box center [239, 284] width 448 height 20
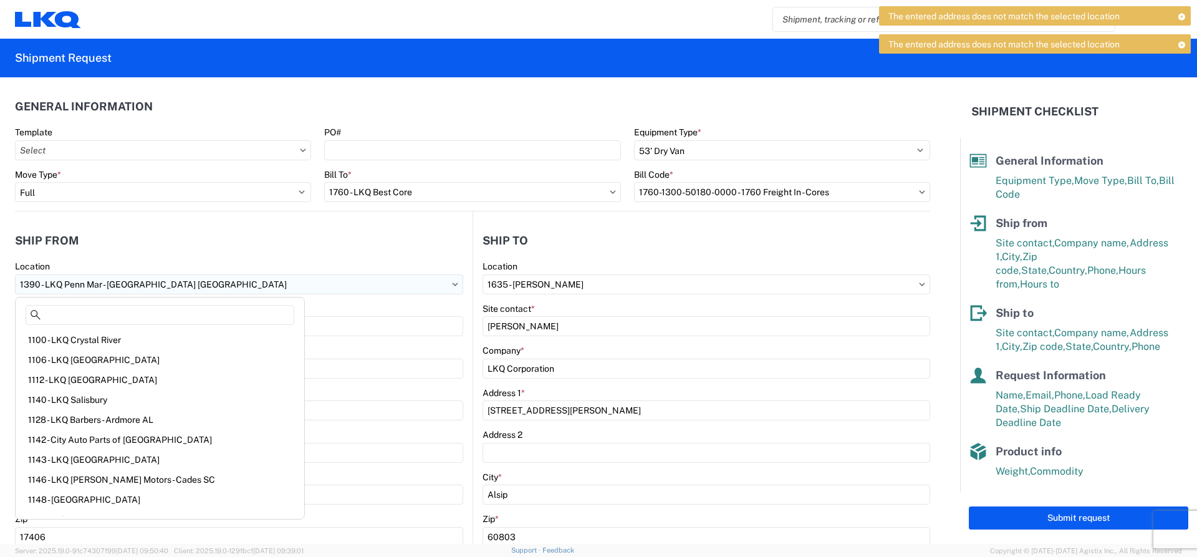
click at [146, 283] on input "1390 - LKQ Penn Mar - [GEOGRAPHIC_DATA] [GEOGRAPHIC_DATA]" at bounding box center [239, 284] width 448 height 20
drag, startPoint x: 146, startPoint y: 283, endPoint x: 54, endPoint y: 288, distance: 91.8
click at [54, 288] on input "1390 - LKQ Penn Mar - [GEOGRAPHIC_DATA] [GEOGRAPHIC_DATA]" at bounding box center [239, 284] width 448 height 20
click at [61, 312] on input at bounding box center [160, 315] width 269 height 20
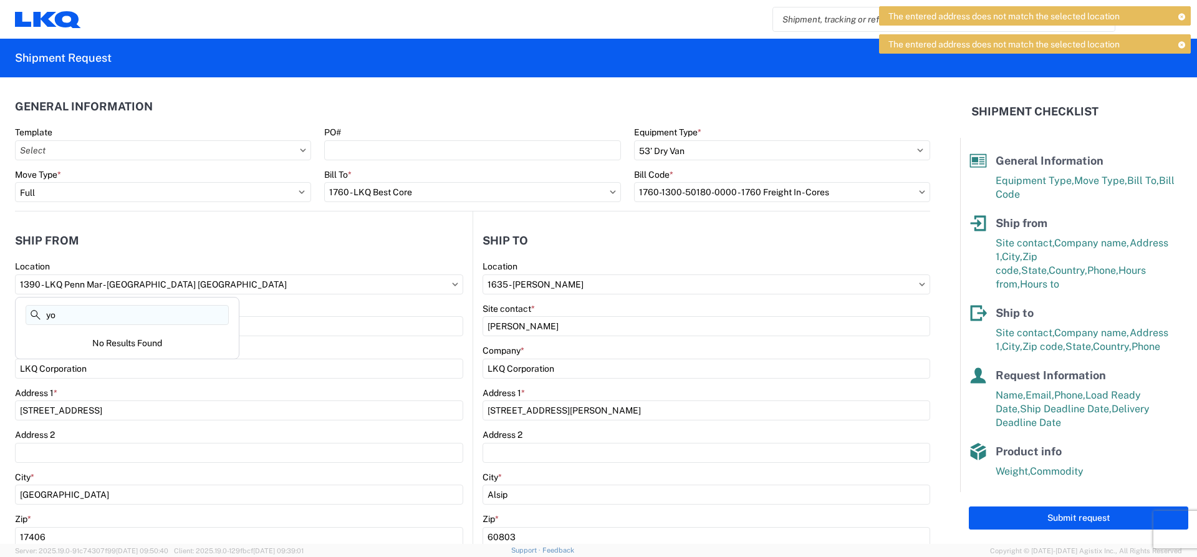
type input "y"
type input "3025"
click at [62, 342] on div "3025 - [GEOGRAPHIC_DATA] (025)" at bounding box center [127, 340] width 218 height 20
type input "3025 - [GEOGRAPHIC_DATA] (025)"
type input "[STREET_ADDRESS]"
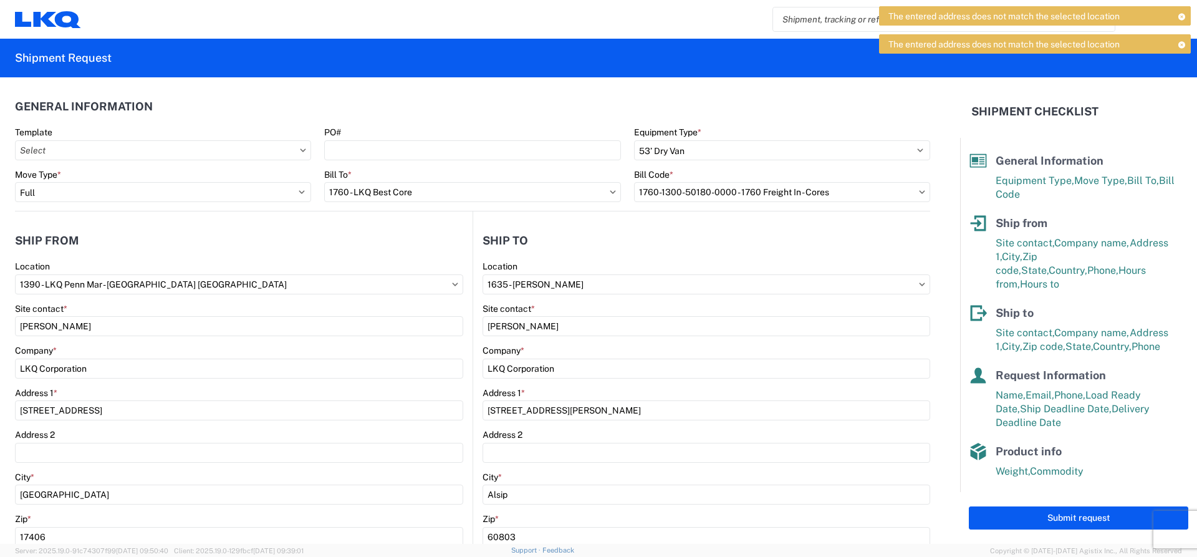
type input "[GEOGRAPHIC_DATA]"
select select "PA"
type input "615-000-0000"
type input "07:00"
type input "17:00"
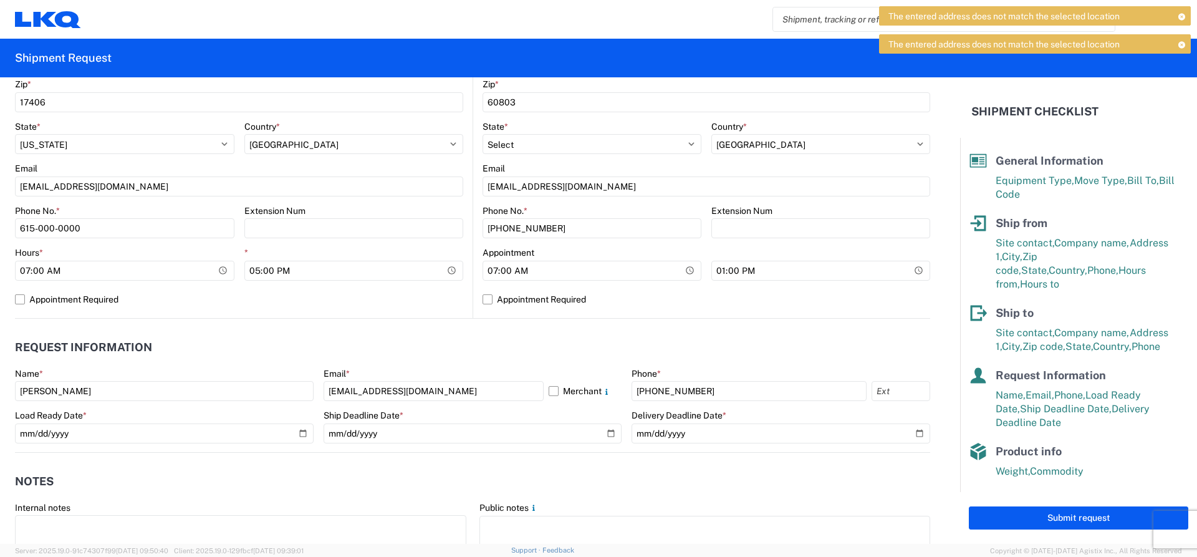
scroll to position [436, 0]
click at [1069, 519] on button "Submit request" at bounding box center [1078, 517] width 219 height 23
